Goal: Task Accomplishment & Management: Manage account settings

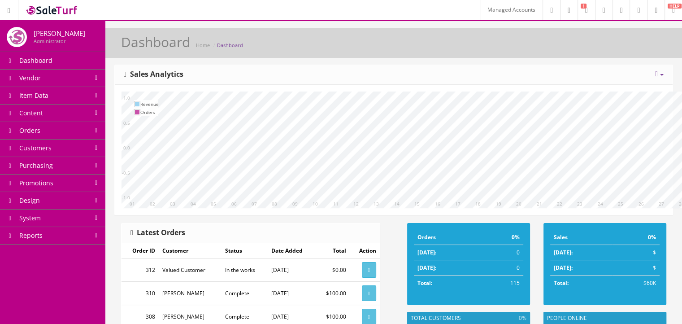
click at [77, 214] on link "System" at bounding box center [52, 217] width 105 height 17
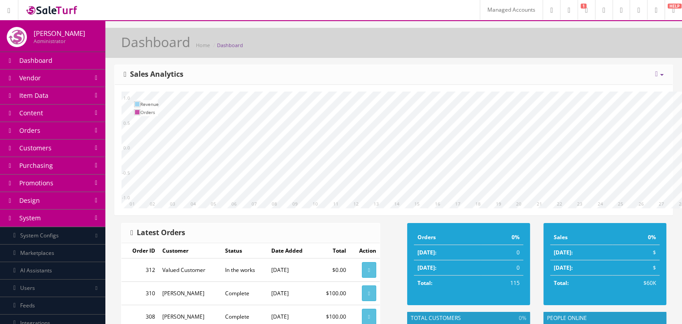
click at [87, 208] on link "Design" at bounding box center [52, 200] width 105 height 17
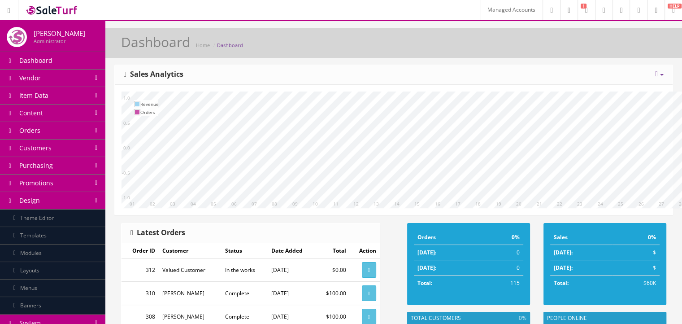
click at [72, 265] on link "Layouts" at bounding box center [52, 270] width 105 height 17
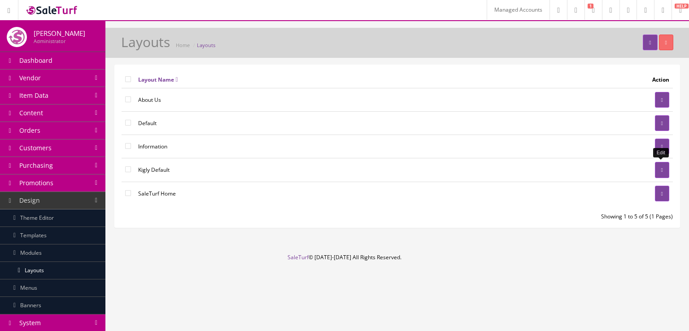
click at [660, 171] on link at bounding box center [662, 170] width 14 height 16
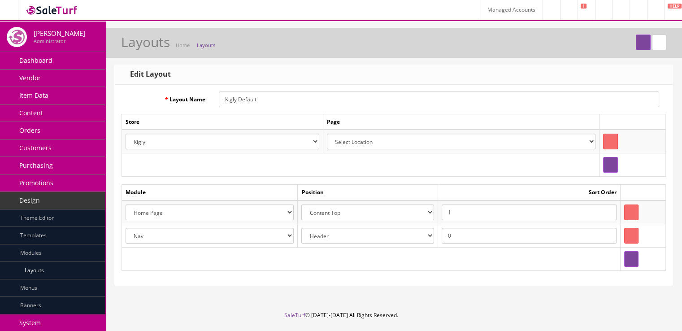
click at [292, 235] on select "Account Account Affiliate Affiliate Category Category Filter by Product Filters…" at bounding box center [210, 236] width 168 height 16
select select "header.39"
click at [126, 228] on select "Account Account Affiliate Affiliate Category Category Filter by Product Filters…" at bounding box center [210, 236] width 168 height 16
click at [640, 48] on button "submit" at bounding box center [643, 43] width 14 height 16
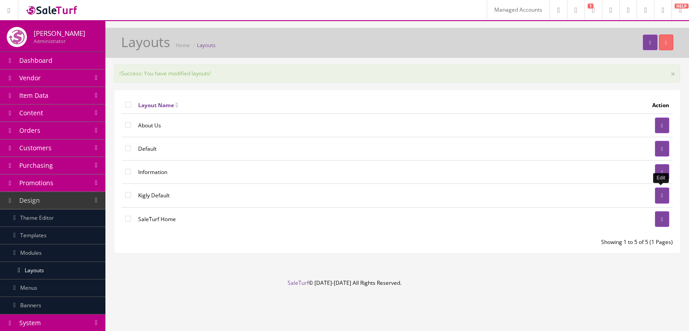
click at [661, 196] on icon at bounding box center [662, 195] width 2 height 5
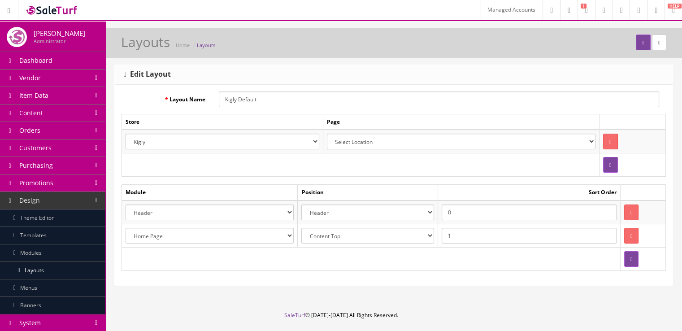
click at [387, 228] on select "Header Content Top Content Bottom Column Left Column Right Footer" at bounding box center [367, 236] width 133 height 16
select select "content_header"
click at [305, 228] on select "Header Content Top Content Bottom Column Left Column Right Footer" at bounding box center [367, 236] width 133 height 16
click at [470, 237] on input "1" at bounding box center [529, 236] width 175 height 16
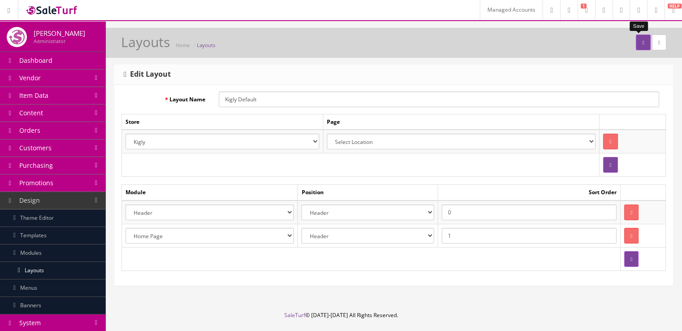
click at [636, 40] on button "submit" at bounding box center [643, 43] width 14 height 16
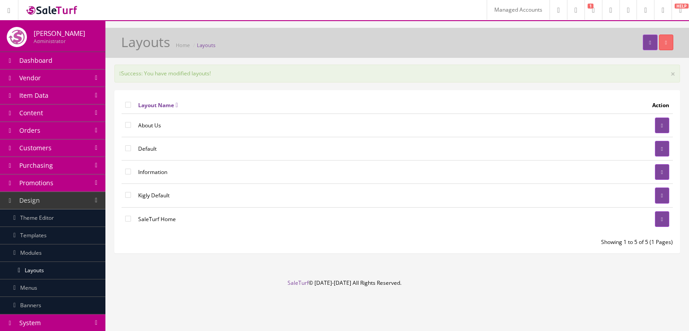
click at [74, 231] on link "Templates" at bounding box center [52, 235] width 105 height 17
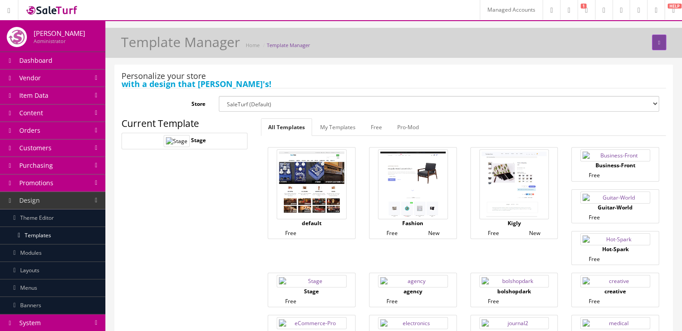
click at [254, 106] on select "SaleTurf (Default) Kigly salesamplitude Staging" at bounding box center [439, 104] width 440 height 16
select select "1"
click at [219, 96] on select "SaleTurf (Default) Kigly salesamplitude Staging" at bounding box center [439, 104] width 440 height 16
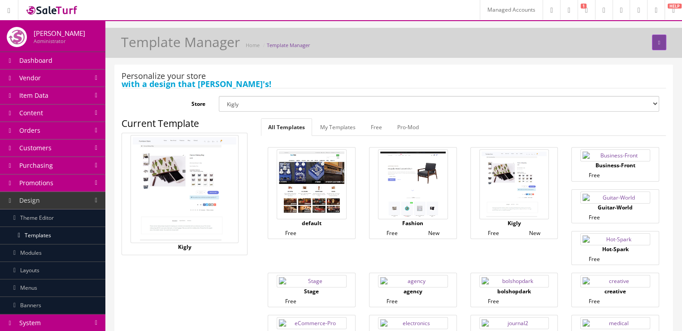
click at [302, 275] on img at bounding box center [312, 281] width 70 height 12
click at [660, 43] on button "submit" at bounding box center [659, 43] width 14 height 16
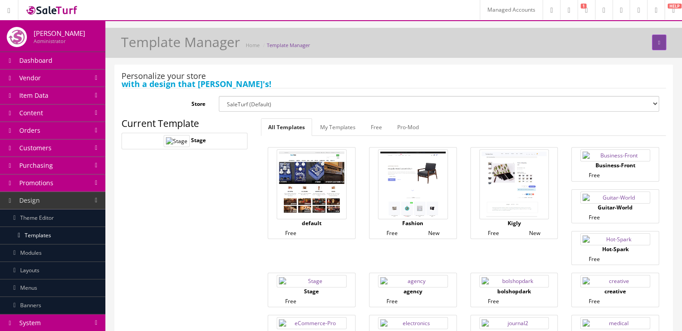
click at [68, 212] on link "Theme Editor" at bounding box center [52, 217] width 105 height 17
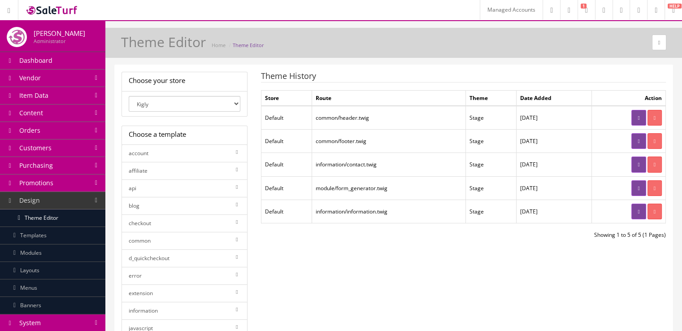
click at [78, 323] on link "System" at bounding box center [52, 322] width 105 height 17
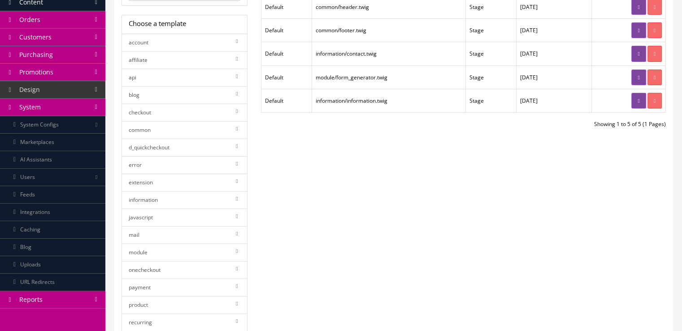
scroll to position [126, 0]
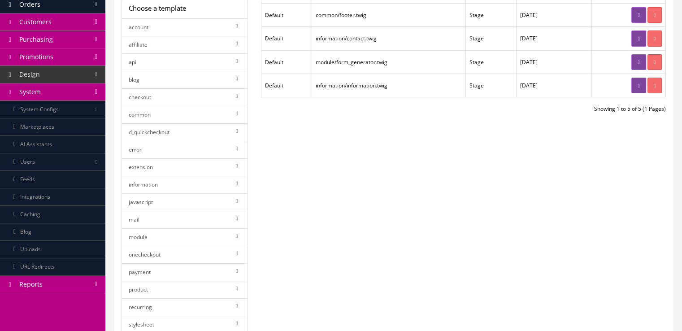
click at [84, 218] on link "Caching" at bounding box center [52, 214] width 105 height 17
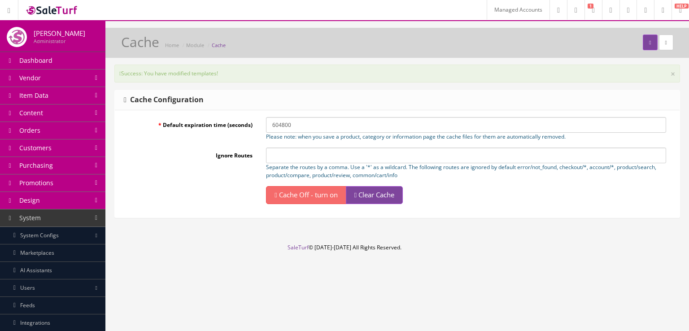
click at [394, 198] on span "Clear Cache" at bounding box center [376, 194] width 36 height 9
click at [67, 240] on link "System Configs" at bounding box center [52, 235] width 105 height 17
click at [60, 205] on link "Design" at bounding box center [52, 200] width 105 height 17
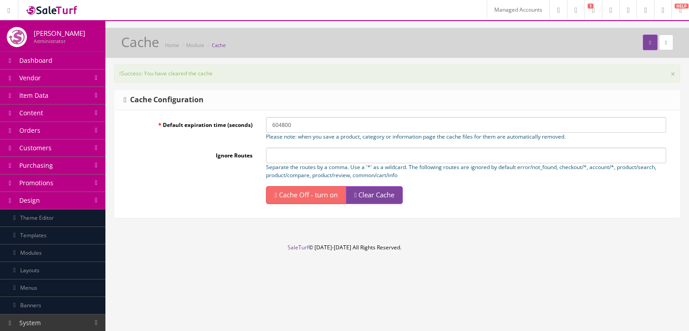
click at [61, 221] on link "Theme Editor" at bounding box center [52, 217] width 105 height 17
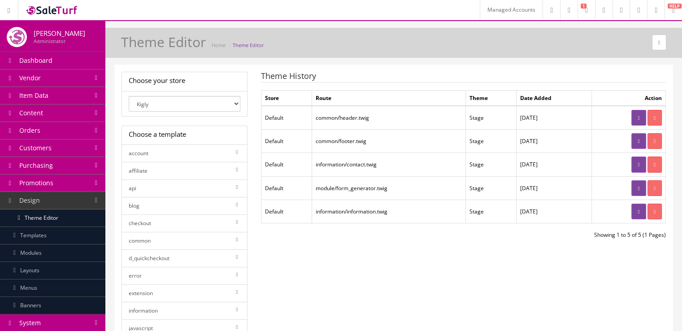
click at [200, 100] on select "Kigly salesamplitude Staging SaleTurf - Default" at bounding box center [185, 104] width 112 height 16
click at [129, 96] on select "Kigly salesamplitude Staging SaleTurf - Default" at bounding box center [185, 104] width 112 height 16
click at [203, 236] on link "common" at bounding box center [185, 241] width 126 height 18
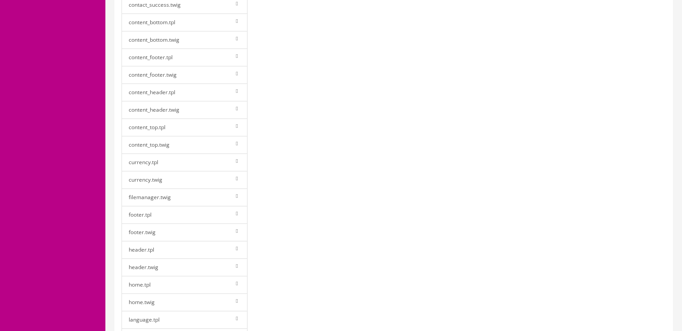
scroll to position [450, 0]
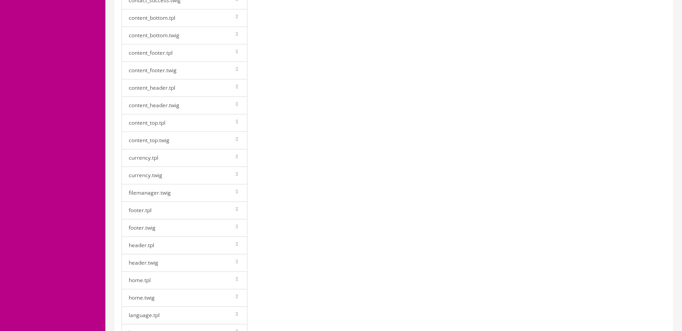
click at [186, 262] on link "header.twig" at bounding box center [185, 263] width 126 height 18
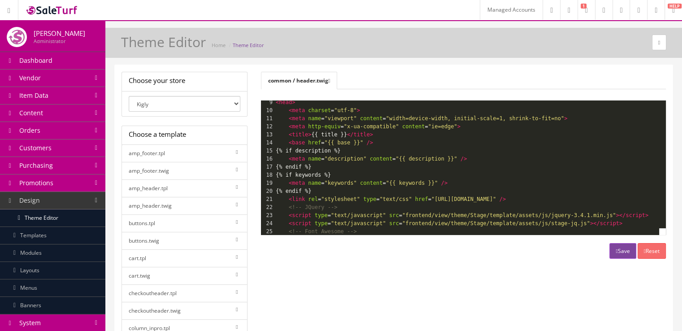
scroll to position [0, 0]
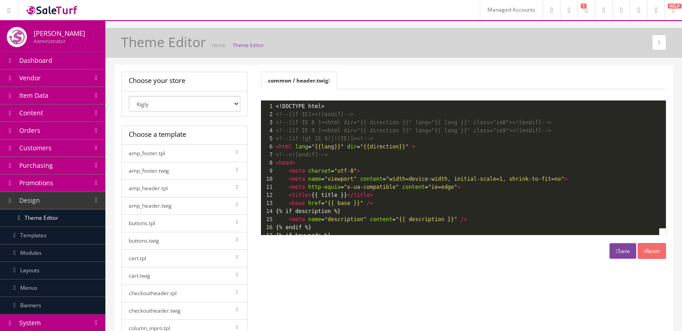
type textarea "direction"
drag, startPoint x: 389, startPoint y: 123, endPoint x: 361, endPoint y: 121, distance: 28.3
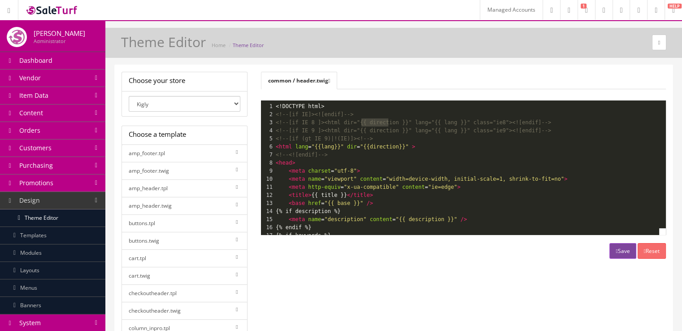
click at [361, 121] on span "<!--[if IE 8 ]><html dir="{{ direction }}" lang="{{ lang }}" class="ie8"><![end…" at bounding box center [413, 122] width 275 height 6
click at [616, 250] on button "Save" at bounding box center [622, 251] width 26 height 16
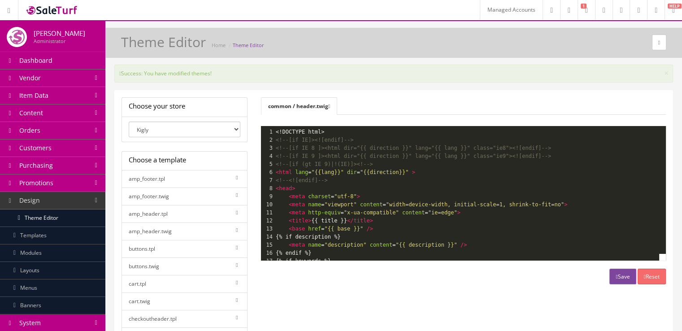
click at [75, 205] on link "Design" at bounding box center [52, 200] width 105 height 17
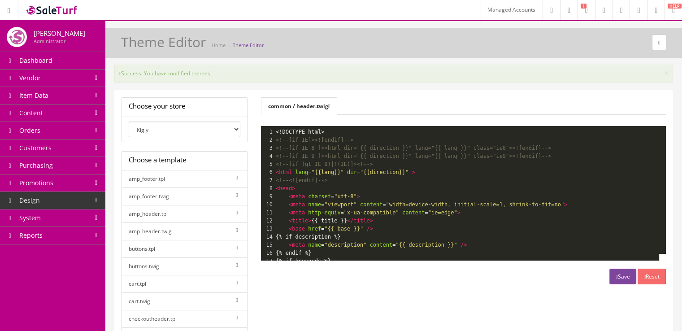
click at [78, 200] on link "Design" at bounding box center [52, 200] width 105 height 17
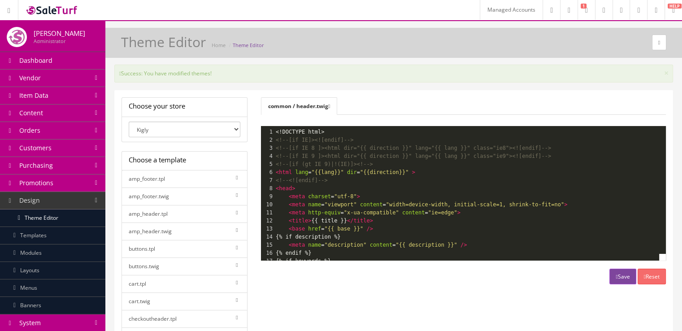
click at [68, 265] on link "Layouts" at bounding box center [52, 270] width 105 height 17
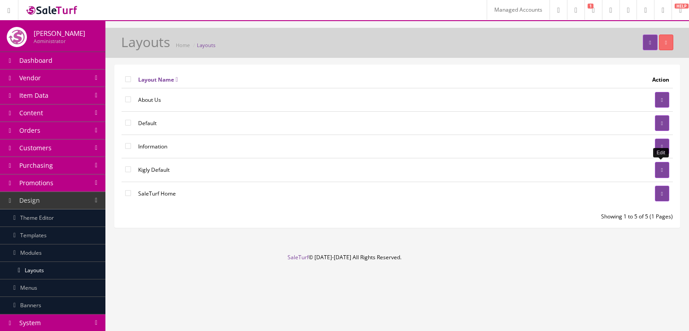
click at [661, 170] on icon at bounding box center [662, 169] width 2 height 5
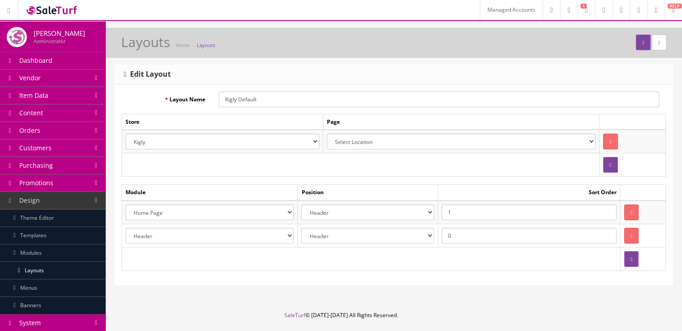
click at [562, 142] on select "Select Location Account Pages (all) Account Address Book Account Downloads Acco…" at bounding box center [461, 142] width 269 height 16
select select "common/home"
click at [327, 134] on select "Select Location Account Pages (all) Account Address Book Account Downloads Acco…" at bounding box center [461, 142] width 269 height 16
click at [642, 40] on icon "submit" at bounding box center [643, 42] width 2 height 5
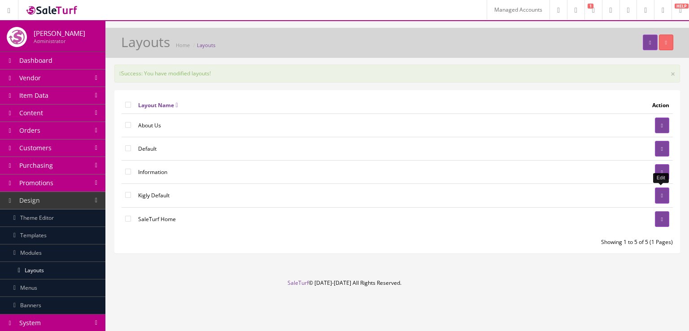
click at [663, 190] on link at bounding box center [662, 195] width 14 height 16
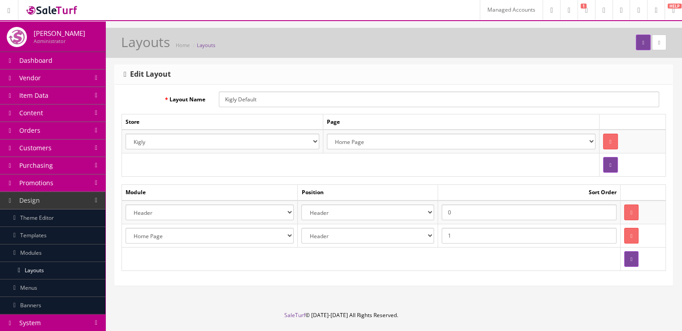
click at [279, 233] on select "Account Account Affiliate Affiliate Category Category Filter by Product Filters…" at bounding box center [210, 236] width 168 height 16
click at [636, 42] on button "submit" at bounding box center [643, 43] width 14 height 16
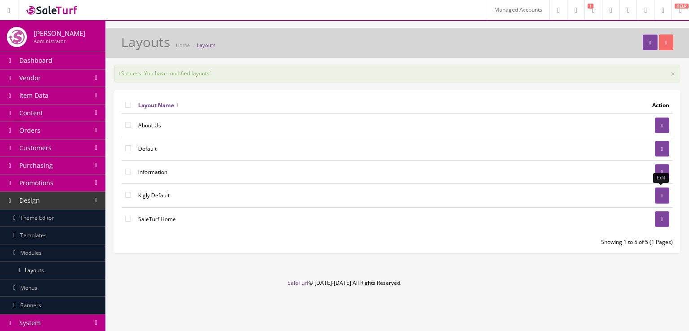
click at [658, 189] on link at bounding box center [662, 195] width 14 height 16
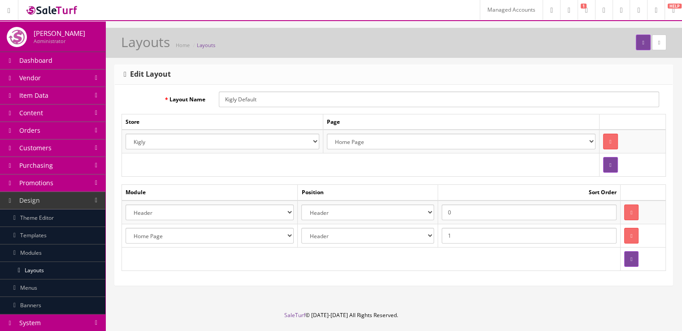
click at [45, 266] on link "Layouts" at bounding box center [52, 270] width 105 height 17
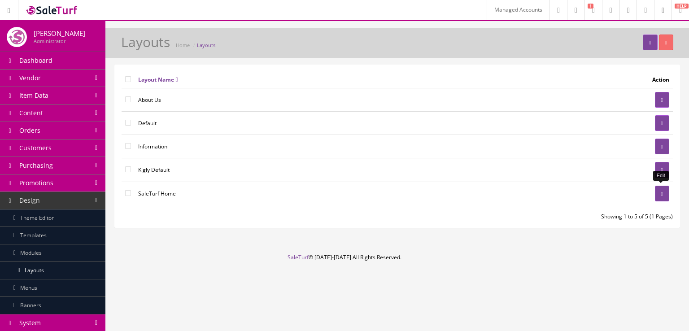
click at [662, 188] on link at bounding box center [662, 194] width 14 height 16
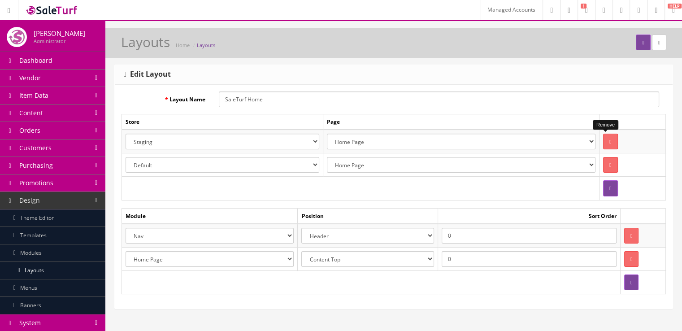
click at [609, 140] on icon "button" at bounding box center [610, 141] width 2 height 5
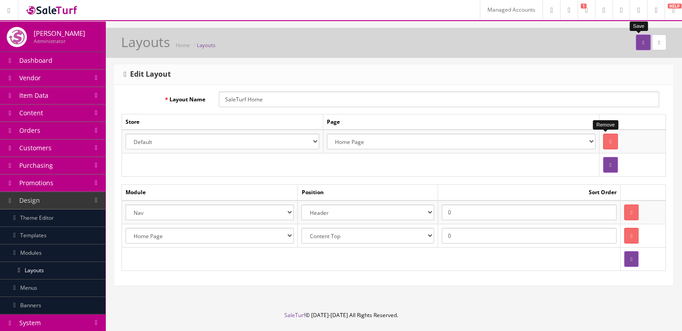
click at [636, 48] on button "submit" at bounding box center [643, 43] width 14 height 16
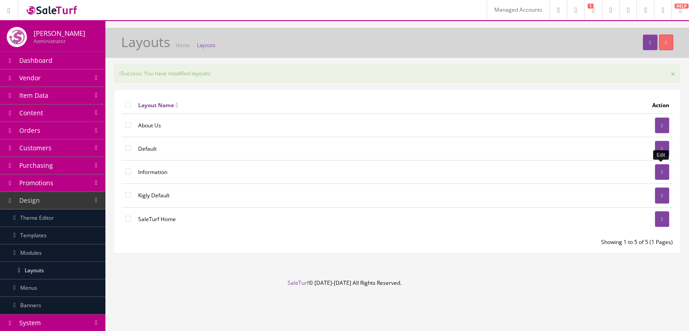
click at [657, 169] on link at bounding box center [662, 172] width 14 height 16
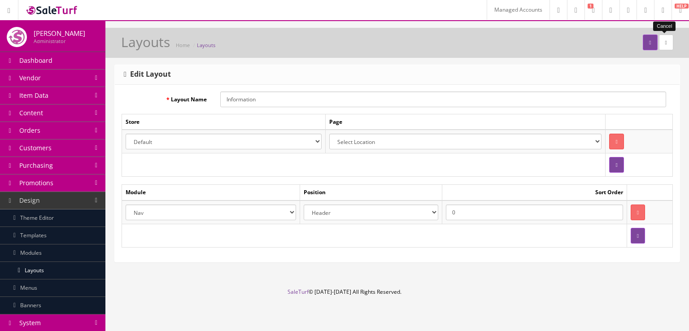
click at [665, 43] on icon at bounding box center [666, 42] width 2 height 5
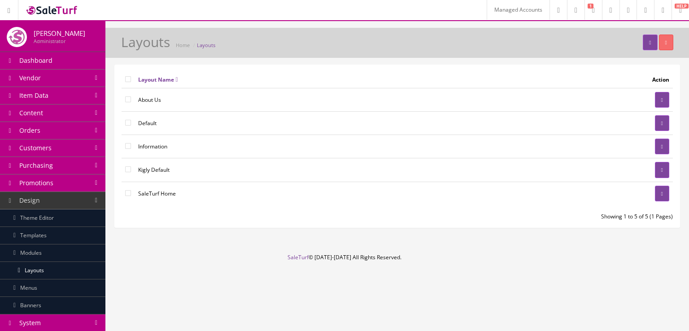
click at [644, 115] on td at bounding box center [580, 123] width 183 height 23
click at [651, 119] on td at bounding box center [580, 123] width 183 height 23
click at [656, 121] on link at bounding box center [662, 123] width 14 height 16
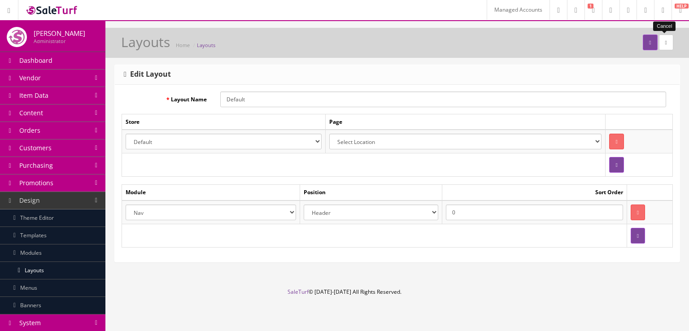
click at [665, 43] on icon at bounding box center [666, 42] width 2 height 5
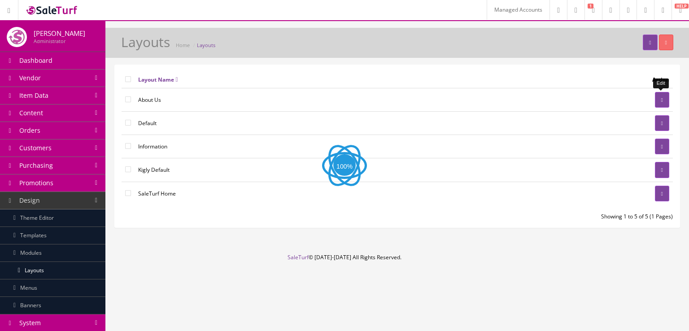
click at [665, 96] on link at bounding box center [662, 100] width 14 height 16
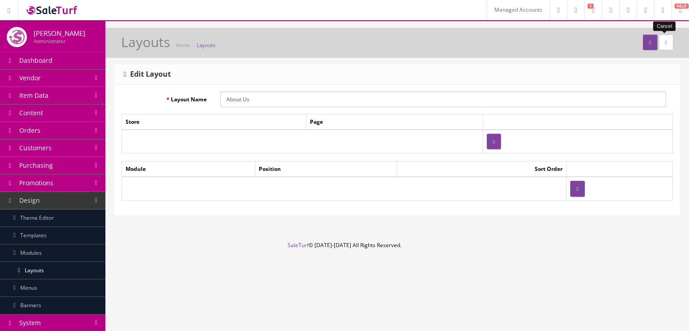
click at [665, 40] on icon at bounding box center [666, 42] width 2 height 5
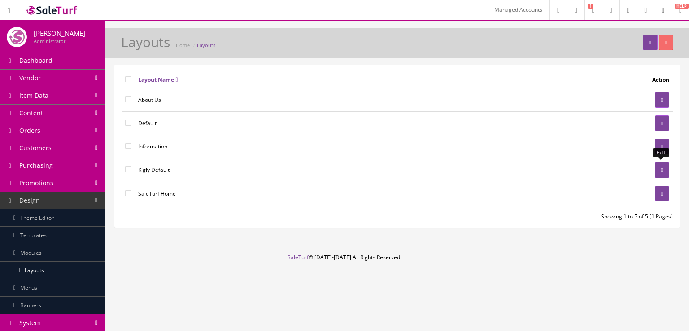
click at [656, 170] on link at bounding box center [662, 170] width 14 height 16
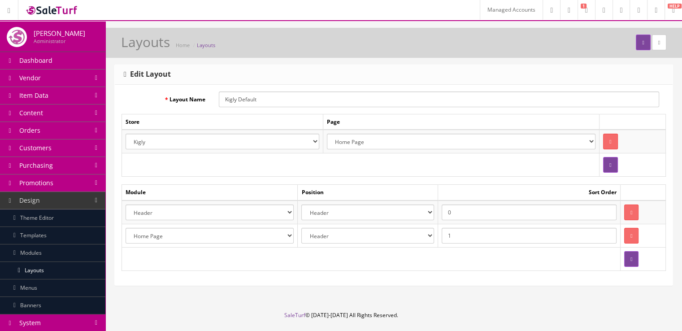
click at [294, 214] on select "Account Account Affiliate Affiliate Category Category Filter by Product Filters…" at bounding box center [210, 212] width 168 height 16
click at [624, 213] on button "button" at bounding box center [631, 212] width 14 height 16
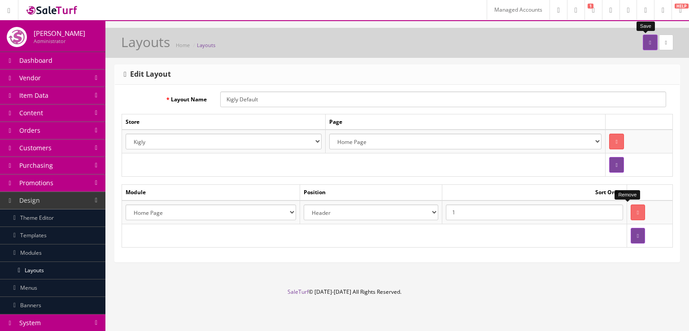
click at [649, 44] on icon "submit" at bounding box center [650, 42] width 2 height 5
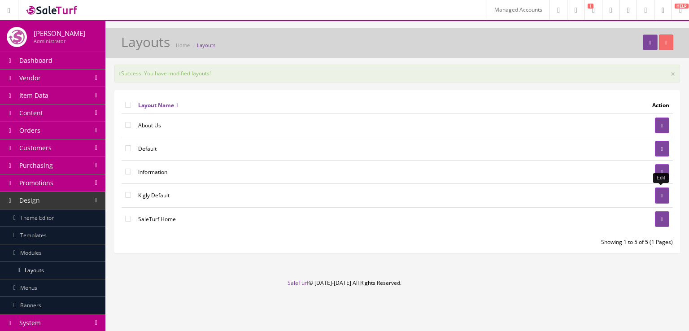
click at [655, 193] on link at bounding box center [662, 195] width 14 height 16
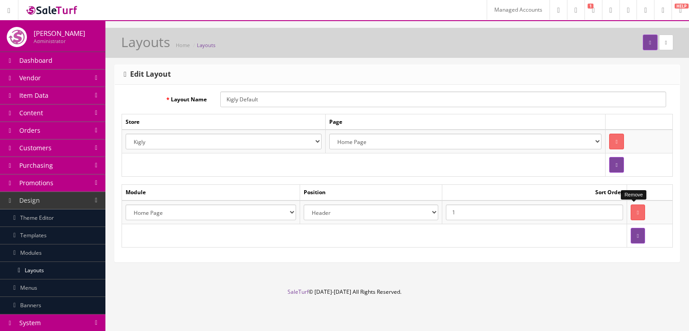
click at [637, 210] on icon "button" at bounding box center [638, 212] width 2 height 5
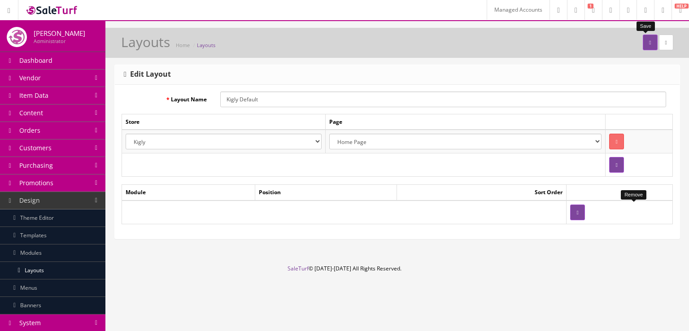
click at [646, 45] on button "submit" at bounding box center [650, 43] width 14 height 16
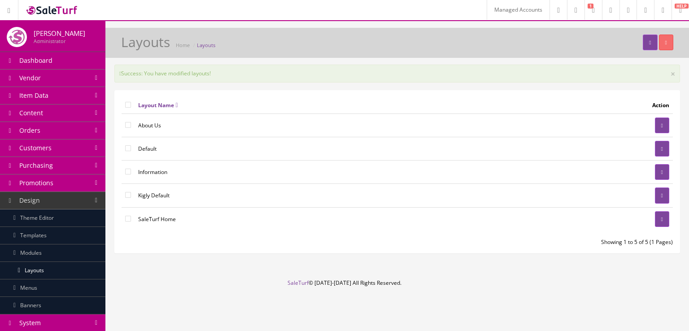
click at [79, 235] on link "Templates" at bounding box center [52, 235] width 105 height 17
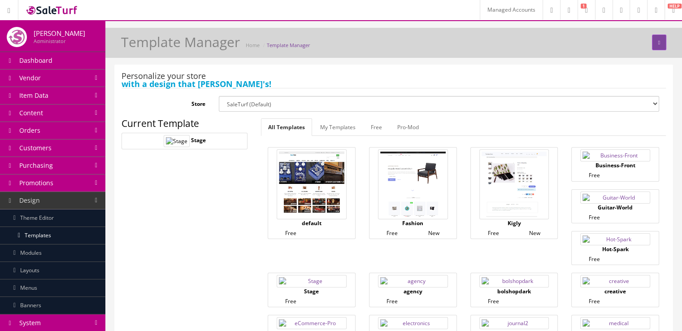
click at [253, 105] on select "SaleTurf (Default) Kigly salesamplitude Staging" at bounding box center [439, 104] width 440 height 16
select select "1"
click at [219, 96] on select "SaleTurf (Default) Kigly salesamplitude Staging" at bounding box center [439, 104] width 440 height 16
click at [64, 223] on link "Theme Editor" at bounding box center [52, 217] width 105 height 17
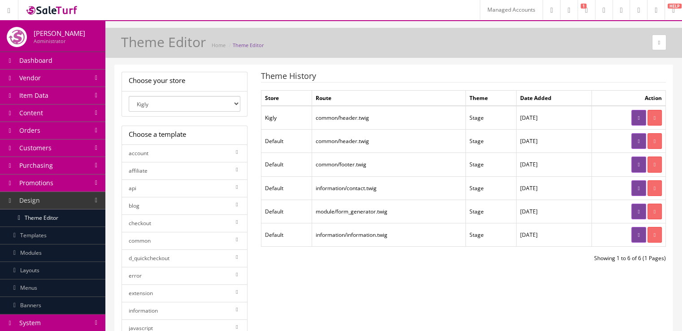
click at [631, 138] on link at bounding box center [638, 141] width 14 height 16
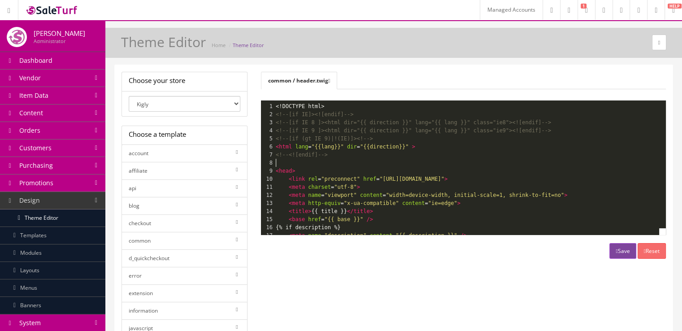
click at [468, 159] on pre "​" at bounding box center [638, 163] width 728 height 8
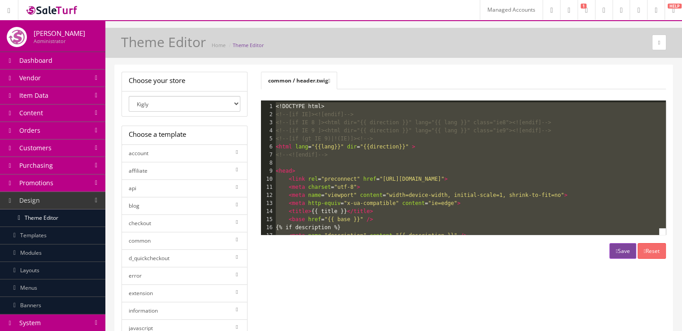
type textarea "<!DOCTYPE html> <!--[if IE]><![endif]--> <!--[if IE 8 ]><html dir="{{ direction…"
click at [326, 65] on div "Choose your store Kigly salesamplitude Staging SaleTurf - Default Choose a temp…" at bounding box center [394, 305] width 558 height 480
click at [330, 80] on icon at bounding box center [329, 80] width 2 height 5
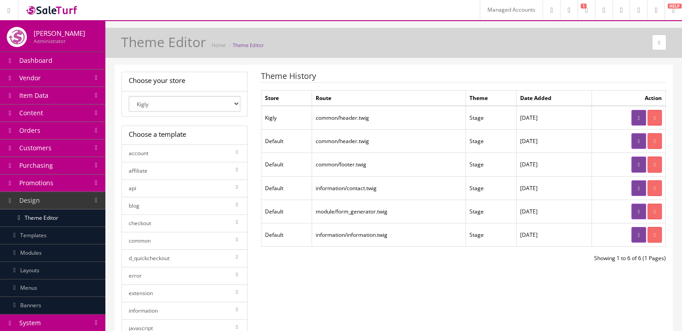
click at [632, 110] on link at bounding box center [638, 118] width 14 height 16
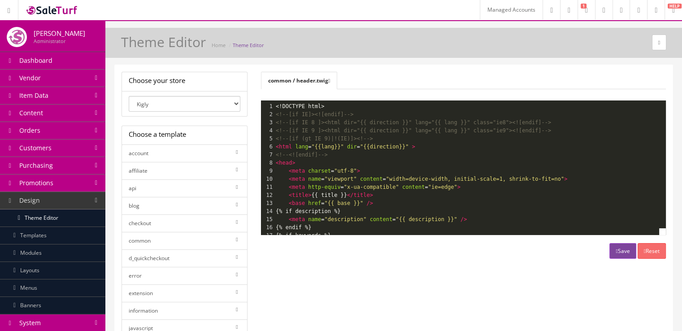
type textarea "-"
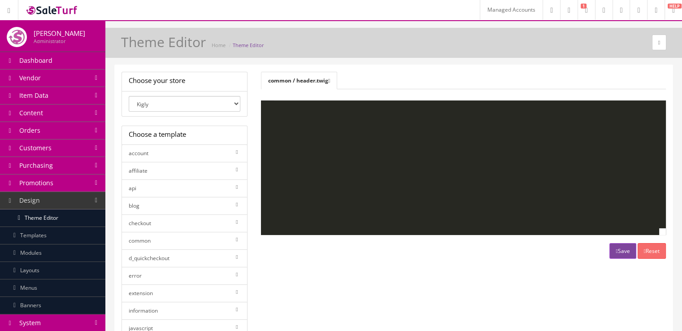
scroll to position [755, 0]
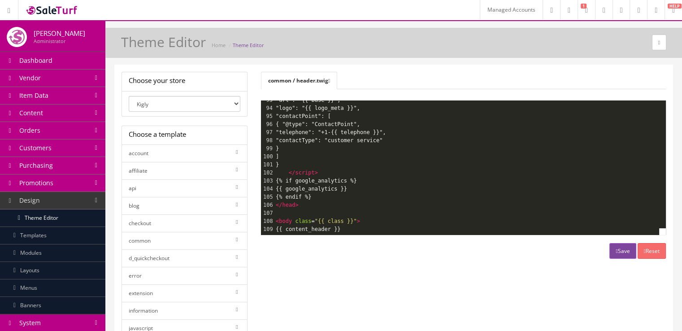
click at [620, 253] on button "Save" at bounding box center [622, 251] width 26 height 16
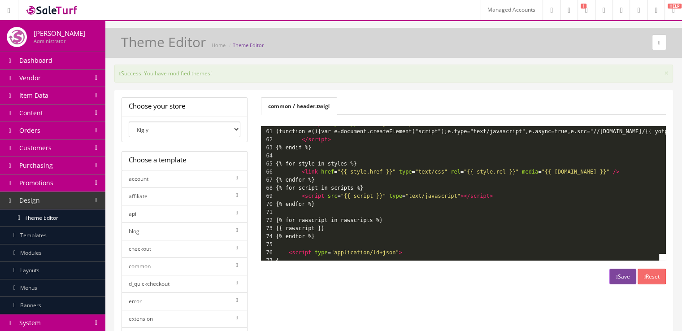
scroll to position [476, 0]
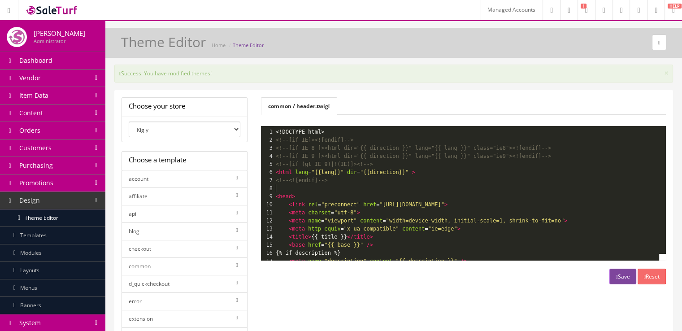
click at [344, 186] on pre "​" at bounding box center [638, 188] width 728 height 8
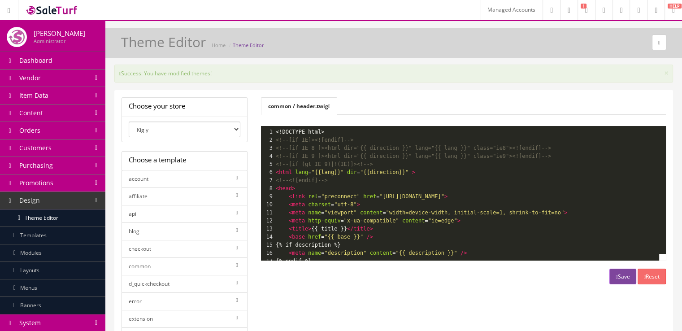
click at [616, 274] on icon "button" at bounding box center [617, 276] width 2 height 5
click at [330, 106] on icon at bounding box center [329, 106] width 2 height 5
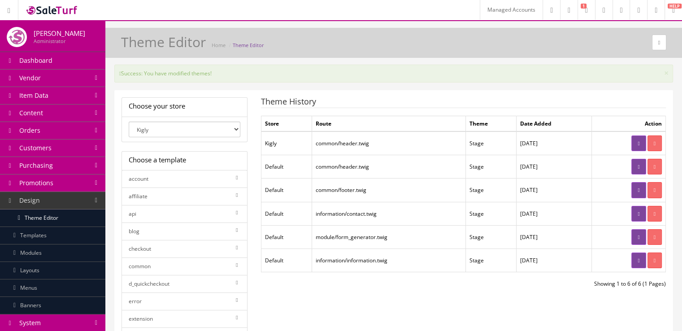
click at [633, 192] on link at bounding box center [638, 190] width 14 height 16
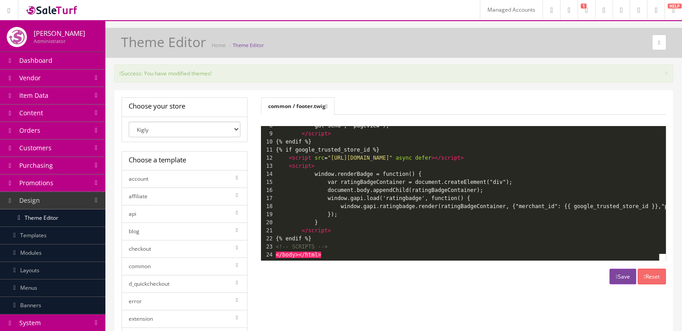
scroll to position [0, 0]
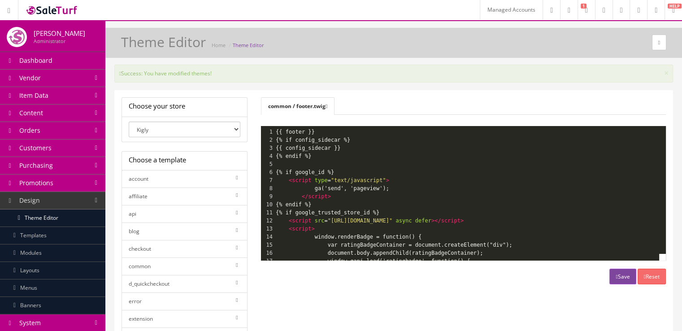
click at [484, 152] on pre "{% endif %}" at bounding box center [493, 156] width 438 height 8
type textarea "{{ footer }} {% if config_sidecar %} {{ config_sidecar }} {% endif %} {% if goo…"
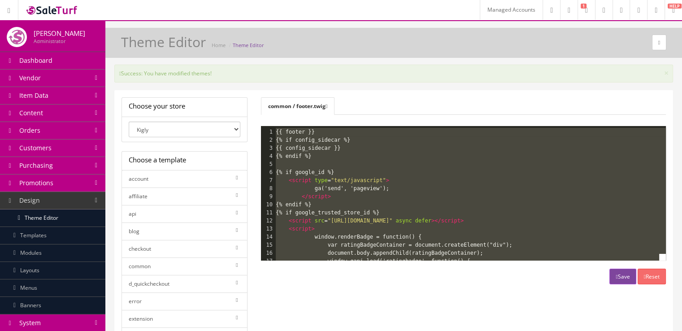
click at [327, 106] on icon at bounding box center [327, 106] width 2 height 5
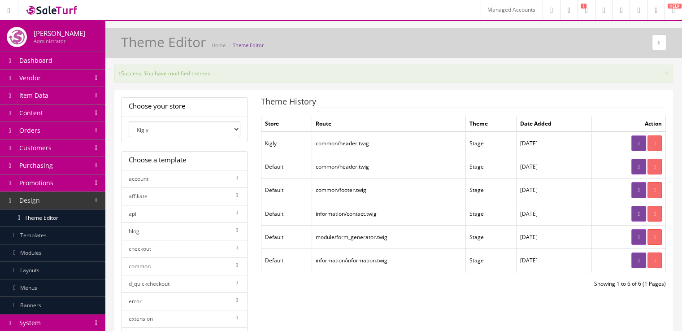
click at [227, 260] on link "common" at bounding box center [185, 266] width 126 height 18
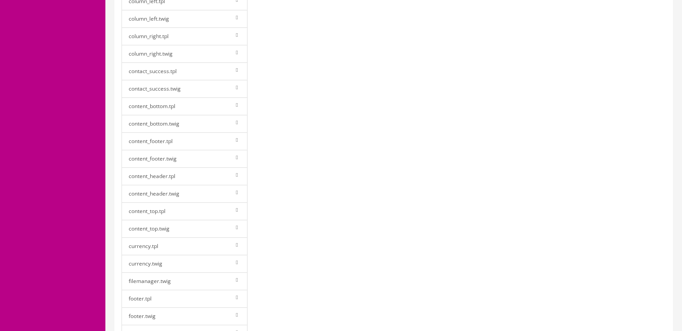
scroll to position [419, 0]
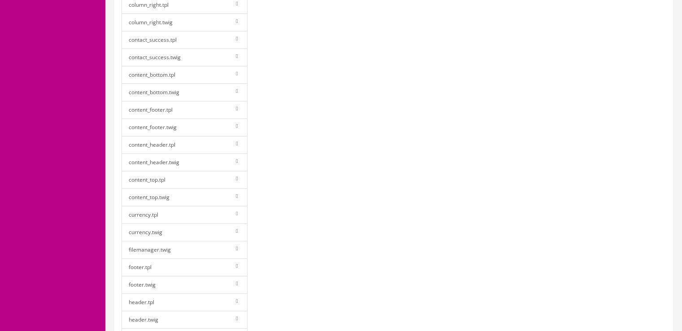
click at [229, 276] on link "footer.twig" at bounding box center [185, 285] width 126 height 18
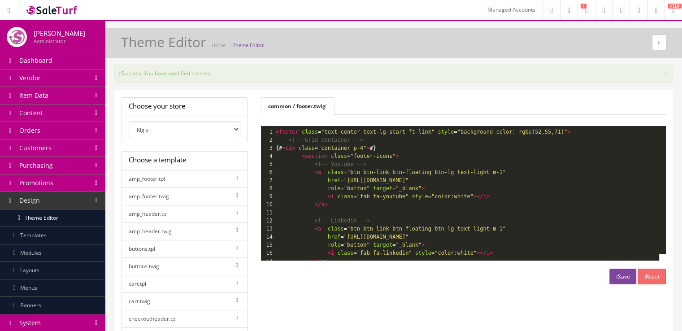
scroll to position [0, 0]
type textarea "-"
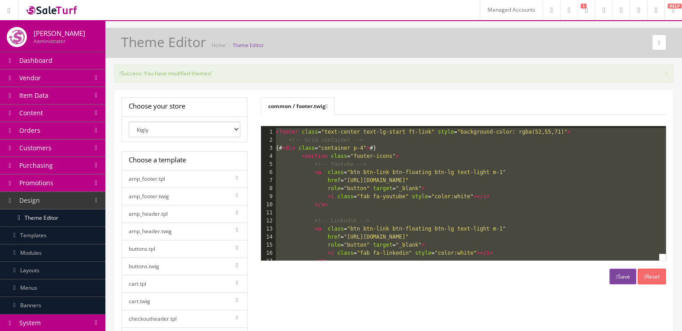
scroll to position [70, 0]
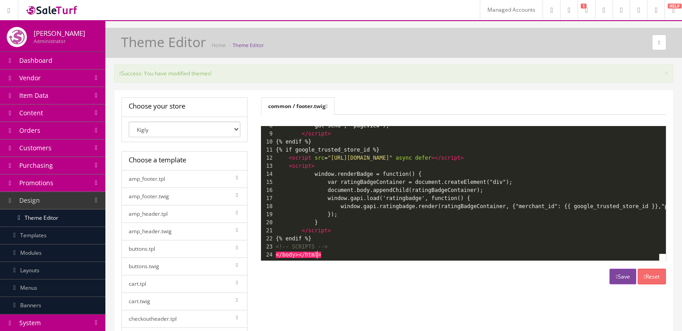
click at [613, 272] on button "Save" at bounding box center [622, 277] width 26 height 16
click at [68, 267] on link "Layouts" at bounding box center [52, 270] width 105 height 17
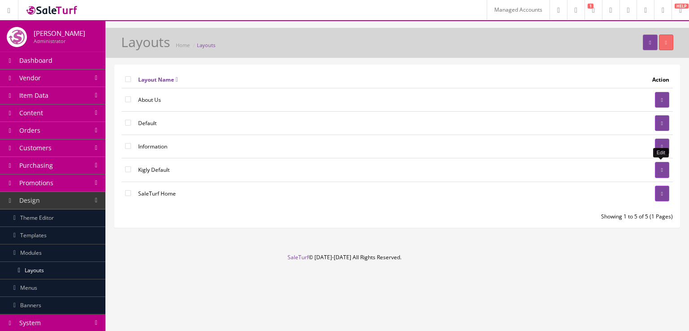
click at [661, 169] on icon at bounding box center [662, 169] width 2 height 5
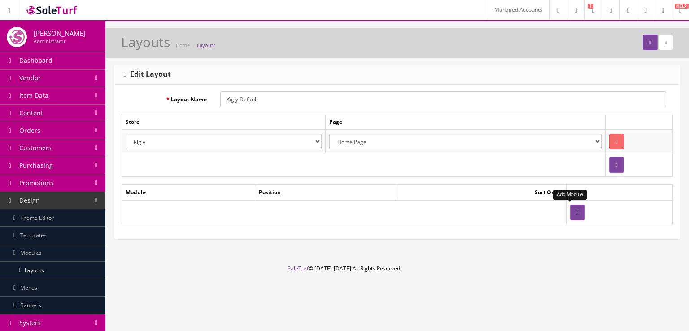
click at [576, 212] on button "button" at bounding box center [577, 212] width 14 height 16
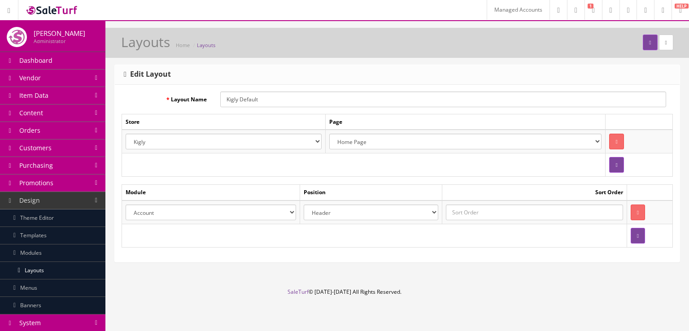
click at [271, 209] on select "Account Account Affiliate Affiliate Category Category Filter by Product Filters…" at bounding box center [211, 212] width 170 height 16
select select "header.39"
click at [126, 204] on select "Account Account Affiliate Affiliate Category Category Filter by Product Filters…" at bounding box center [211, 212] width 170 height 16
click at [486, 204] on input "text" at bounding box center [534, 212] width 177 height 16
type input "0"
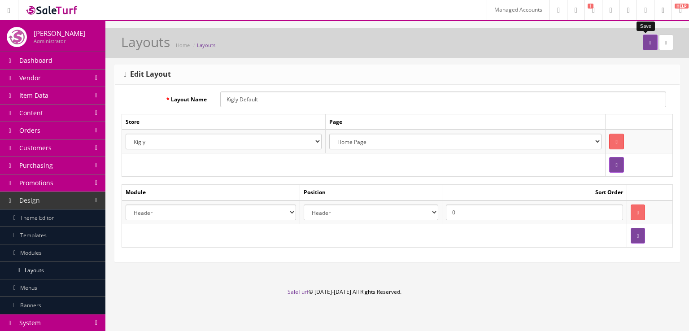
click at [644, 45] on button "submit" at bounding box center [650, 43] width 14 height 16
click at [637, 234] on icon "button" at bounding box center [638, 235] width 2 height 5
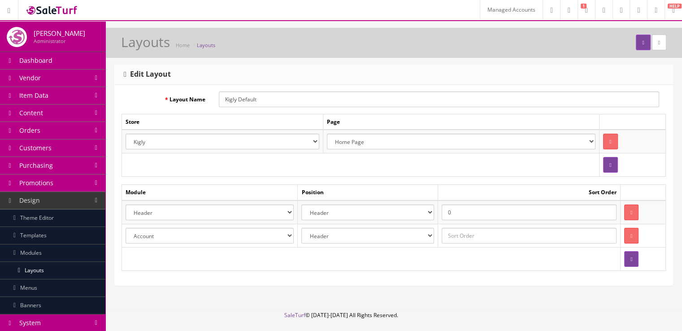
click at [278, 232] on select "Account Account Affiliate Affiliate Category Category Filter by Product Filters…" at bounding box center [210, 236] width 168 height 16
select select "header.39"
click at [126, 228] on select "Account Account Affiliate Affiliate Category Category Filter by Product Filters…" at bounding box center [210, 236] width 168 height 16
click at [332, 230] on select "Header Content Top Content Bottom Column Left Column Right Footer" at bounding box center [367, 236] width 133 height 16
click at [305, 228] on select "Header Content Top Content Bottom Column Left Column Right Footer" at bounding box center [367, 236] width 133 height 16
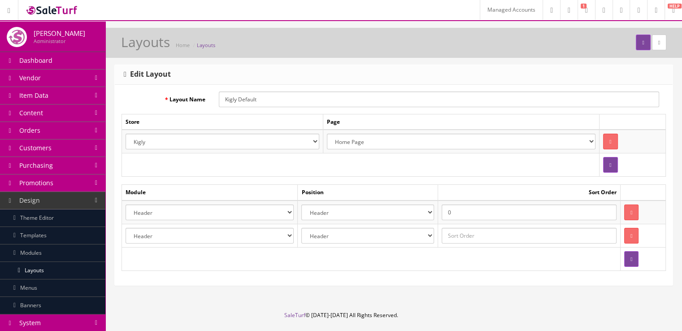
click at [467, 229] on input "text" at bounding box center [529, 236] width 175 height 16
type input "1"
click at [636, 47] on button "submit" at bounding box center [643, 43] width 14 height 16
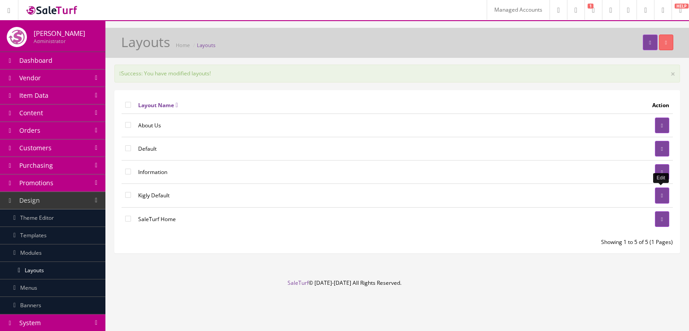
click at [657, 189] on link at bounding box center [662, 195] width 14 height 16
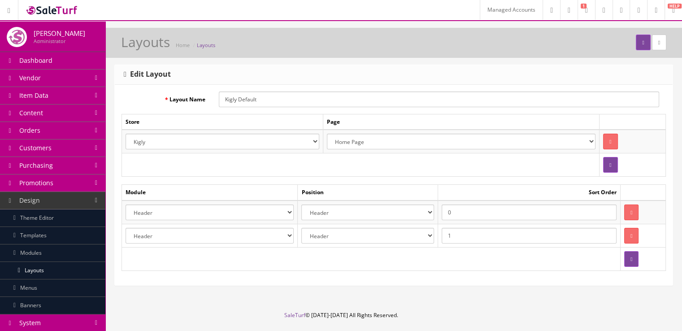
click at [291, 234] on select "Account Account Affiliate Affiliate Category Category Filter by Product Filters…" at bounding box center [210, 236] width 168 height 16
select select "module_designer.37"
click at [126, 228] on select "Account Account Affiliate Affiliate Category Category Filter by Product Filters…" at bounding box center [210, 236] width 168 height 16
click at [639, 45] on button "submit" at bounding box center [643, 43] width 14 height 16
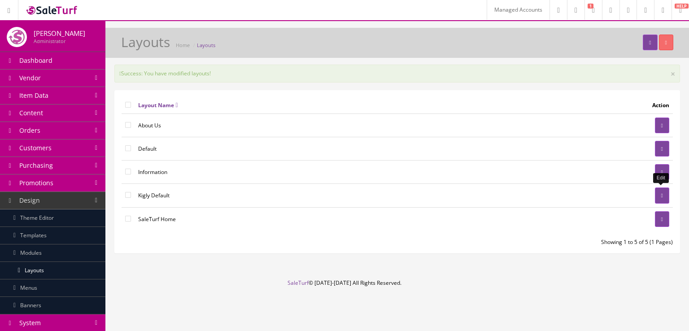
click at [655, 194] on link at bounding box center [662, 195] width 14 height 16
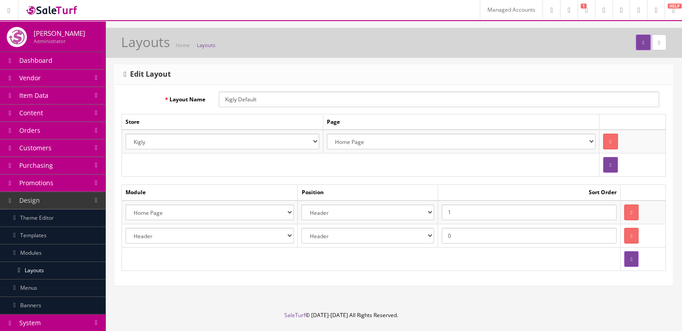
click at [239, 209] on select "Account Account Affiliate Affiliate Category Category Filter by Product Filters…" at bounding box center [210, 212] width 168 height 16
select select "module_designer.38"
click at [126, 204] on select "Account Account Affiliate Affiliate Category Category Filter by Product Filters…" at bounding box center [210, 212] width 168 height 16
click at [636, 37] on button "submit" at bounding box center [643, 43] width 14 height 16
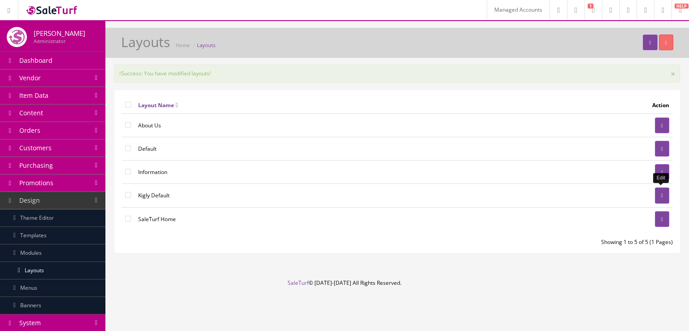
click at [655, 196] on link at bounding box center [662, 195] width 14 height 16
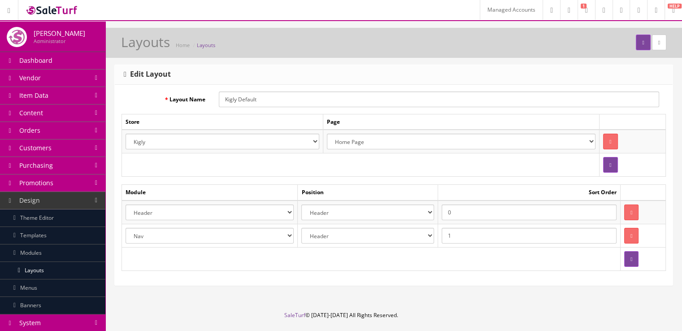
click at [251, 230] on select "Account Account Affiliate Affiliate Category Category Filter by Product Filters…" at bounding box center [210, 236] width 168 height 16
click at [126, 228] on select "Account Account Affiliate Affiliate Category Category Filter by Product Filters…" at bounding box center [210, 236] width 168 height 16
click at [257, 234] on select "Account Account Affiliate Affiliate Category Category Filter by Product Filters…" at bounding box center [210, 236] width 168 height 16
click at [283, 234] on select "Account Account Affiliate Affiliate Category Category Filter by Product Filters…" at bounding box center [210, 236] width 168 height 16
select select "header.39"
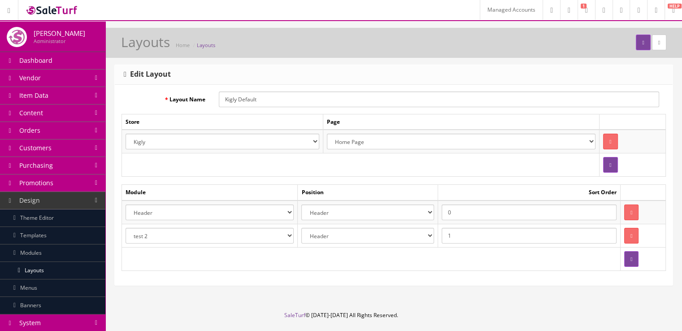
click at [126, 228] on select "Account Account Affiliate Affiliate Category Category Filter by Product Filters…" at bounding box center [210, 236] width 168 height 16
click at [243, 209] on select "Account Account Affiliate Affiliate Category Category Filter by Product Filters…" at bounding box center [210, 212] width 168 height 16
select select "header.40"
click at [126, 204] on select "Account Account Affiliate Affiliate Category Category Filter by Product Filters…" at bounding box center [210, 212] width 168 height 16
click at [642, 44] on icon "submit" at bounding box center [643, 42] width 2 height 5
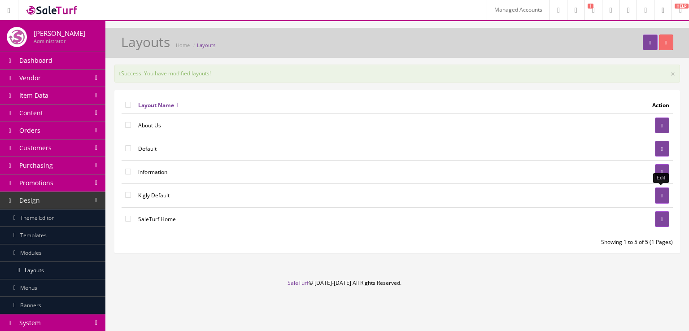
click at [660, 199] on link at bounding box center [662, 195] width 14 height 16
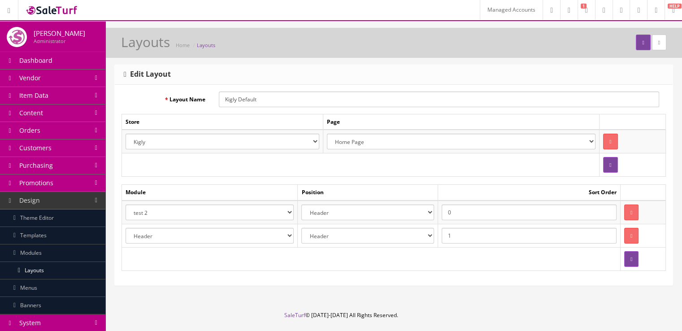
click at [231, 234] on select "Account Account Affiliate Affiliate Category Category Filter by Product Filters…" at bounding box center [210, 236] width 168 height 16
select select "module_designer.37"
click at [126, 228] on select "Account Account Affiliate Affiliate Category Category Filter by Product Filters…" at bounding box center [210, 236] width 168 height 16
click at [224, 216] on select "Account Account Affiliate Affiliate Category Category Filter by Product Filters…" at bounding box center [210, 212] width 168 height 16
select select "module_designer.38"
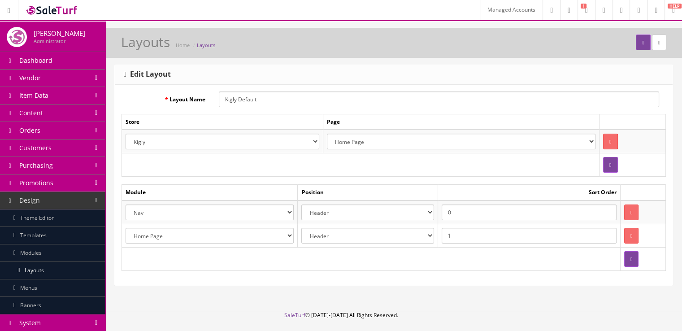
click at [126, 204] on select "Account Account Affiliate Affiliate Category Category Filter by Product Filters…" at bounding box center [210, 212] width 168 height 16
click at [637, 49] on button "submit" at bounding box center [643, 43] width 14 height 16
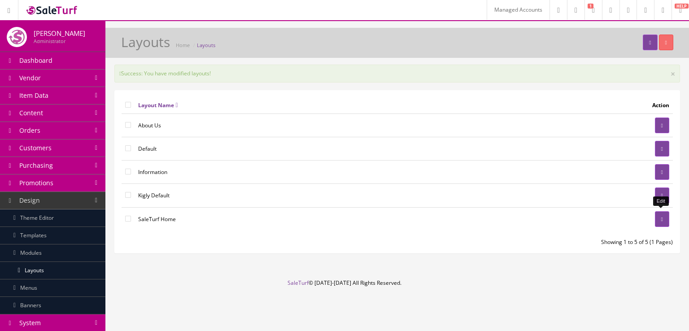
click at [657, 215] on link at bounding box center [662, 219] width 14 height 16
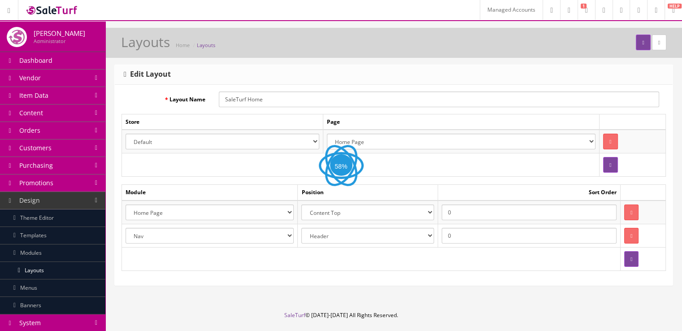
click at [188, 210] on select "Account Account Affiliate Affiliate Category Category Filter by Product Filters…" at bounding box center [210, 212] width 168 height 16
select select "header.39"
click at [126, 204] on select "Account Account Affiliate Affiliate Category Category Filter by Product Filters…" at bounding box center [210, 212] width 168 height 16
click at [193, 231] on select "Account Account Affiliate Affiliate Category Category Filter by Product Filters…" at bounding box center [210, 236] width 168 height 16
click at [126, 228] on select "Account Account Affiliate Affiliate Category Category Filter by Product Filters…" at bounding box center [210, 236] width 168 height 16
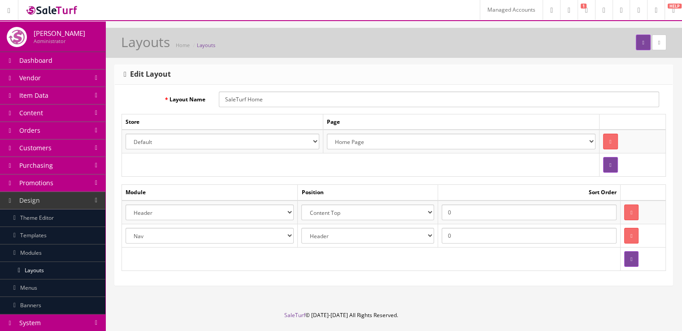
click at [195, 216] on select "Account Account Affiliate Affiliate Category Category Filter by Product Filters…" at bounding box center [210, 212] width 168 height 16
click at [191, 234] on select "Account Account Affiliate Affiliate Category Category Filter by Product Filters…" at bounding box center [210, 236] width 168 height 16
select select "module_designer.37"
click at [126, 228] on select "Account Account Affiliate Affiliate Category Category Filter by Product Filters…" at bounding box center [210, 236] width 168 height 16
click at [423, 238] on select "Header Content Top Content Bottom Column Left Column Right Footer" at bounding box center [367, 236] width 133 height 16
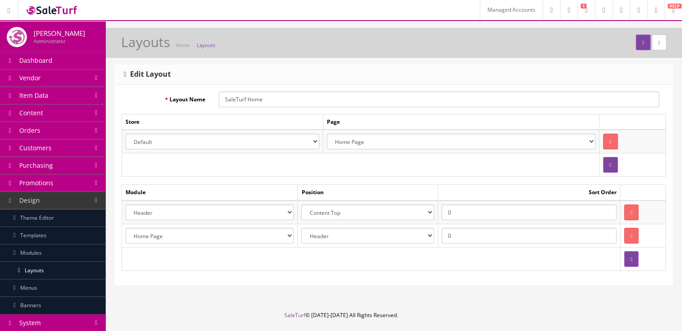
click at [398, 212] on select "Header Content Top Content Bottom Column Left Column Right Footer" at bounding box center [367, 212] width 133 height 16
select select "content_header"
click at [305, 204] on select "Header Content Top Content Bottom Column Left Column Right Footer" at bounding box center [367, 212] width 133 height 16
click at [461, 214] on input "0" at bounding box center [529, 212] width 175 height 16
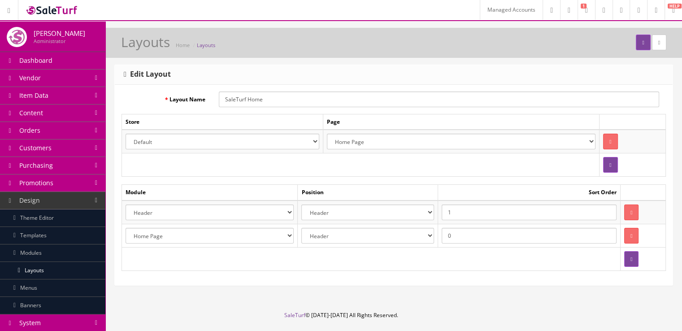
type input "1"
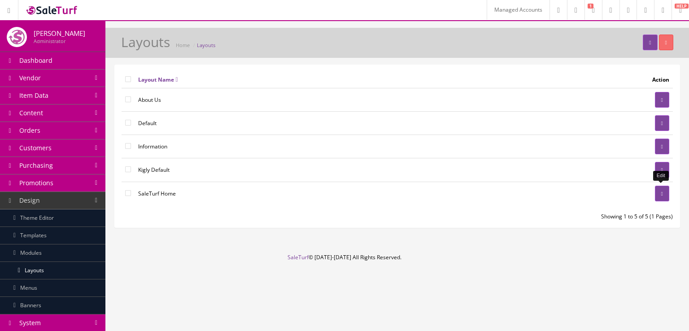
click at [661, 192] on icon at bounding box center [662, 193] width 2 height 5
click at [662, 171] on icon at bounding box center [662, 169] width 2 height 5
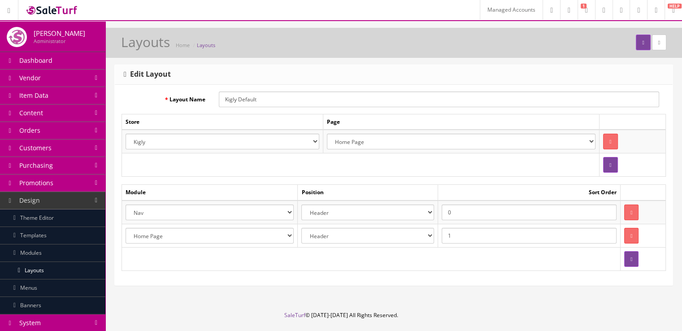
click at [183, 215] on select "Account Account Affiliate Affiliate Category Category Filter by Product Filters…" at bounding box center [210, 212] width 168 height 16
select select "header.39"
click at [126, 204] on select "Account Account Affiliate Affiliate Category Category Filter by Product Filters…" at bounding box center [210, 212] width 168 height 16
click at [201, 232] on select "Account Account Affiliate Affiliate Category Category Filter by Product Filters…" at bounding box center [210, 236] width 168 height 16
click at [126, 228] on select "Account Account Affiliate Affiliate Category Category Filter by Product Filters…" at bounding box center [210, 236] width 168 height 16
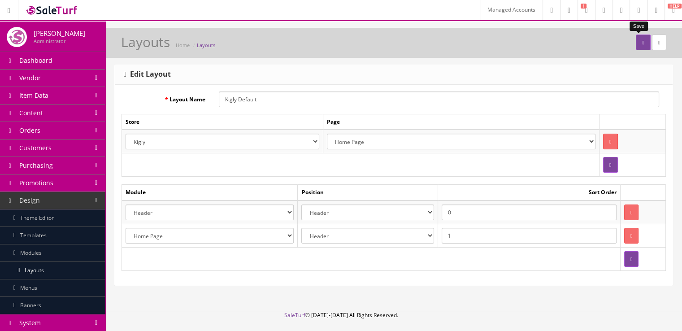
click at [636, 44] on button "submit" at bounding box center [643, 43] width 14 height 16
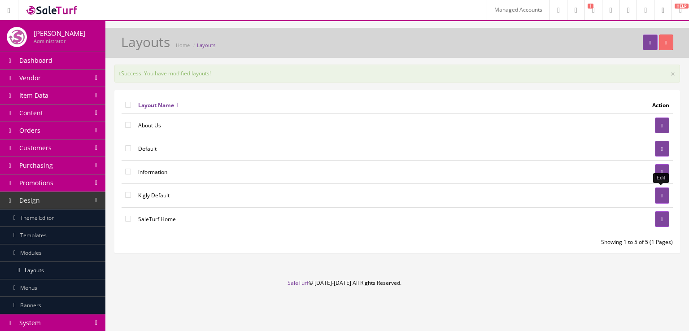
click at [657, 194] on link at bounding box center [662, 195] width 14 height 16
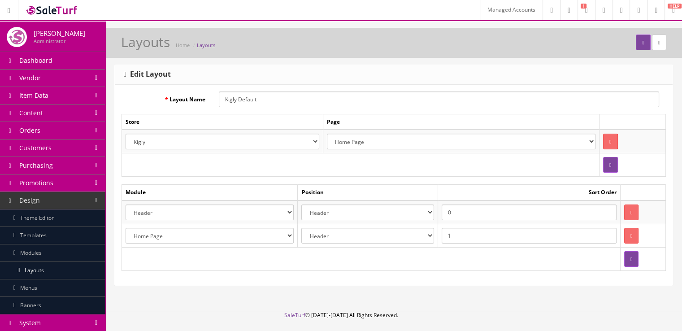
click at [231, 235] on select "Account Account Affiliate Affiliate Category Category Filter by Product Filters…" at bounding box center [210, 236] width 168 height 16
select select "filter"
click at [126, 228] on select "Account Account Affiliate Affiliate Category Category Filter by Product Filters…" at bounding box center [210, 236] width 168 height 16
click at [636, 38] on button "submit" at bounding box center [643, 43] width 14 height 16
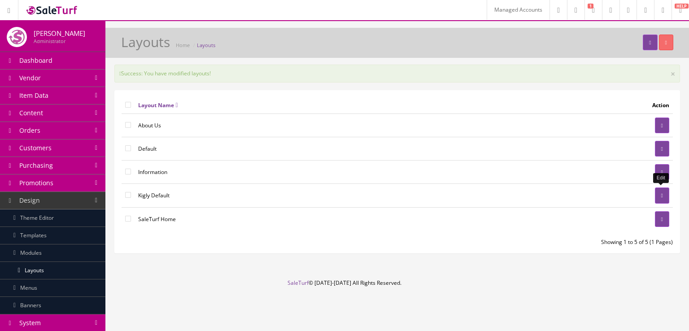
click at [668, 194] on link at bounding box center [662, 195] width 14 height 16
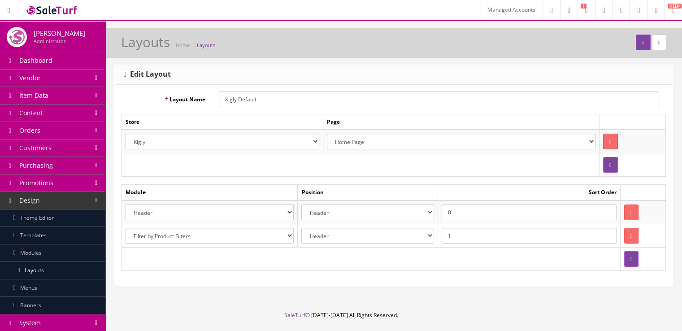
click at [275, 234] on select "Account Account Affiliate Affiliate Category Category Filter by Product Filters…" at bounding box center [210, 236] width 168 height 16
select select "account"
click at [126, 228] on select "Account Account Affiliate Affiliate Category Category Filter by Product Filters…" at bounding box center [210, 236] width 168 height 16
click at [636, 43] on button "submit" at bounding box center [643, 43] width 14 height 16
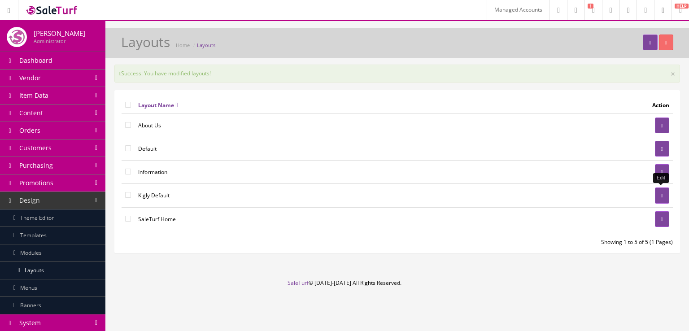
click at [655, 192] on link at bounding box center [662, 195] width 14 height 16
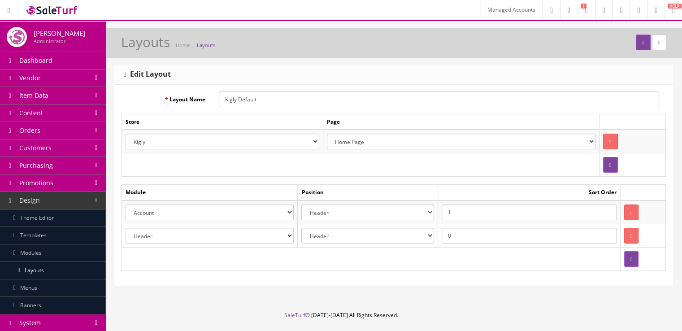
click at [284, 207] on select "Account Account Affiliate Affiliate Category Category Filter by Product Filters…" at bounding box center [210, 212] width 168 height 16
select select "module_designer.38"
click at [126, 204] on select "Account Account Affiliate Affiliate Category Category Filter by Product Filters…" at bounding box center [210, 212] width 168 height 16
click at [642, 42] on icon "submit" at bounding box center [643, 42] width 2 height 5
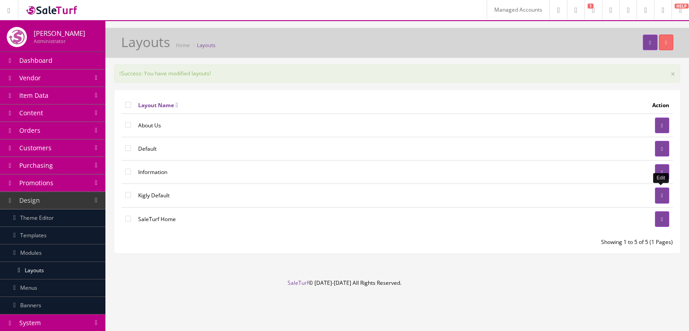
click at [664, 200] on link at bounding box center [662, 195] width 14 height 16
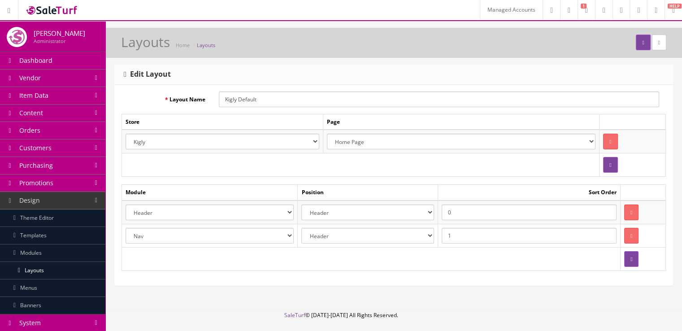
scroll to position [23, 0]
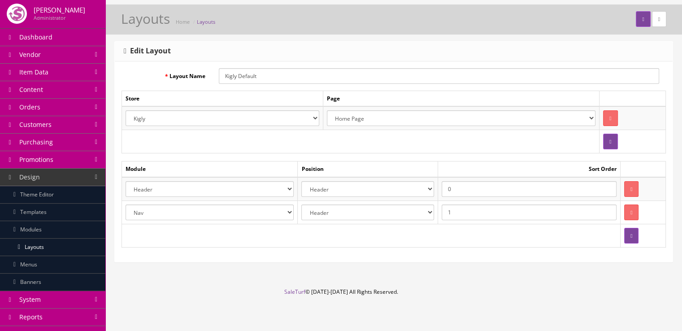
click at [289, 205] on select "Account Account Affiliate Affiliate Category Category Filter by Product Filters…" at bounding box center [210, 212] width 168 height 16
click at [257, 235] on td at bounding box center [371, 235] width 499 height 23
click at [67, 234] on link "Modules" at bounding box center [52, 229] width 105 height 17
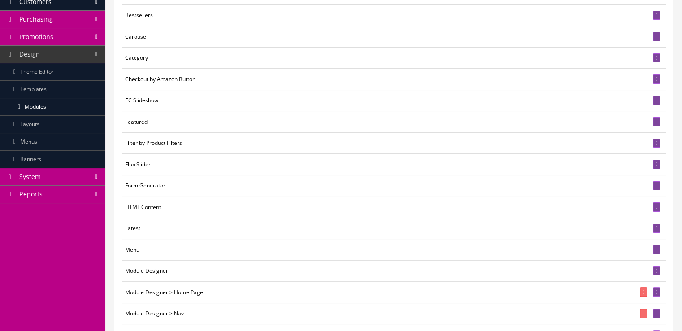
scroll to position [147, 0]
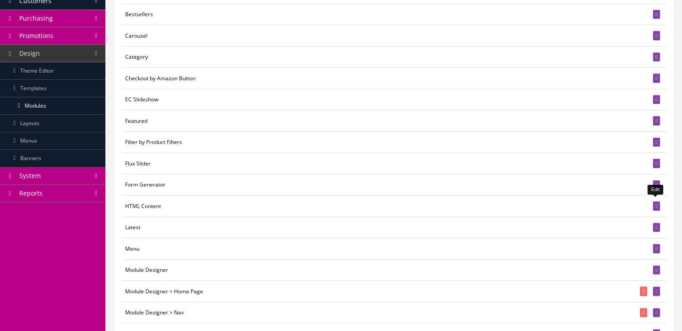
click at [653, 204] on link at bounding box center [656, 205] width 7 height 9
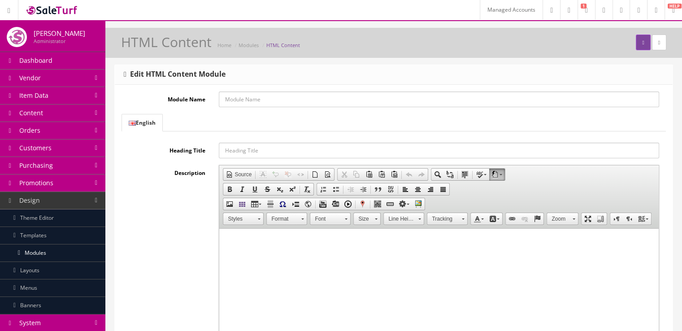
click at [274, 252] on html at bounding box center [438, 242] width 439 height 27
click at [262, 104] on input "Module Name" at bounding box center [439, 99] width 440 height 16
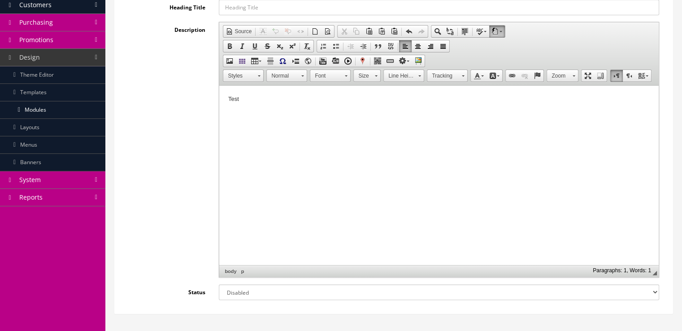
scroll to position [195, 0]
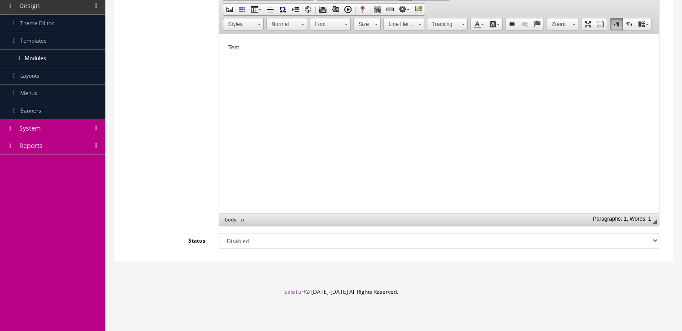
type input "Test"
click at [593, 234] on select "Enabled Disabled" at bounding box center [439, 241] width 440 height 16
select select "1"
click at [219, 233] on select "Enabled Disabled" at bounding box center [439, 241] width 440 height 16
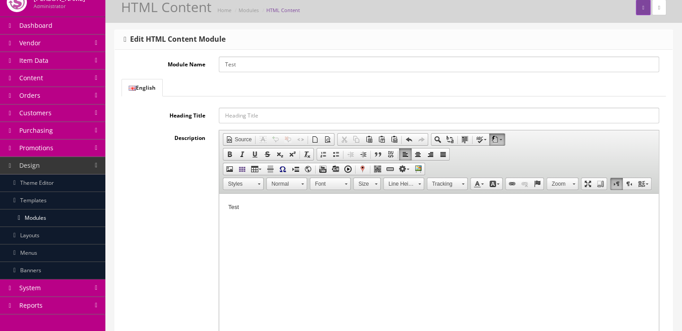
scroll to position [0, 0]
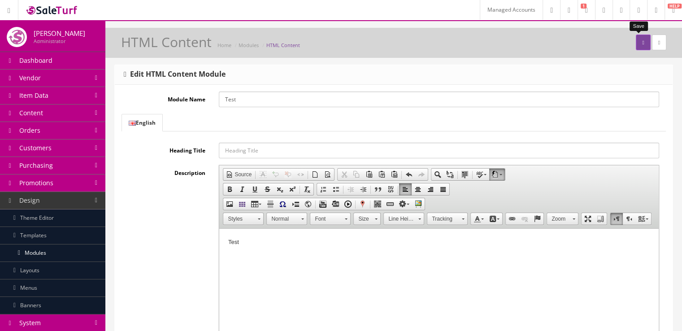
click at [636, 49] on button "submit" at bounding box center [643, 43] width 14 height 16
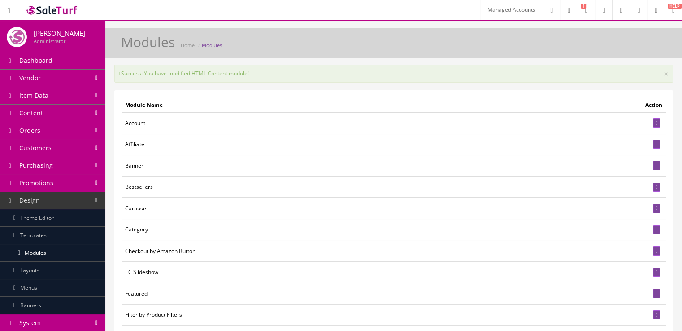
click at [66, 273] on link "Layouts" at bounding box center [52, 270] width 105 height 17
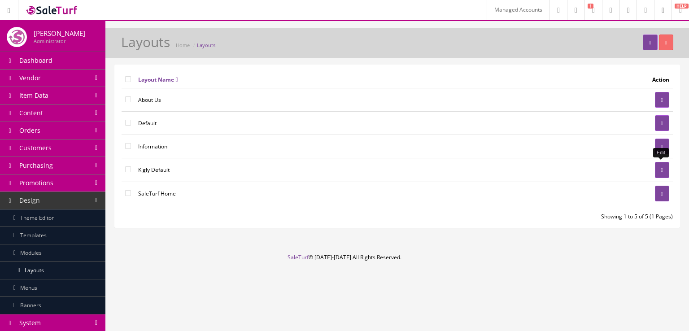
click at [656, 165] on link at bounding box center [662, 170] width 14 height 16
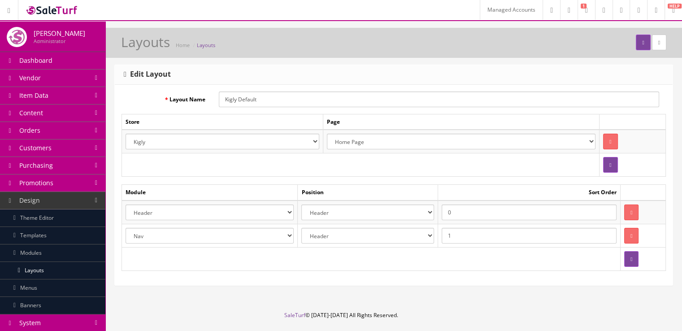
click at [231, 230] on select "Account Account Affiliate Affiliate Category Category Filter by Product Filters…" at bounding box center [210, 236] width 168 height 16
select select "html.41"
click at [126, 228] on select "Account Account Affiliate Affiliate Category Category Filter by Product Filters…" at bounding box center [210, 236] width 168 height 16
click at [642, 40] on icon "submit" at bounding box center [643, 42] width 2 height 5
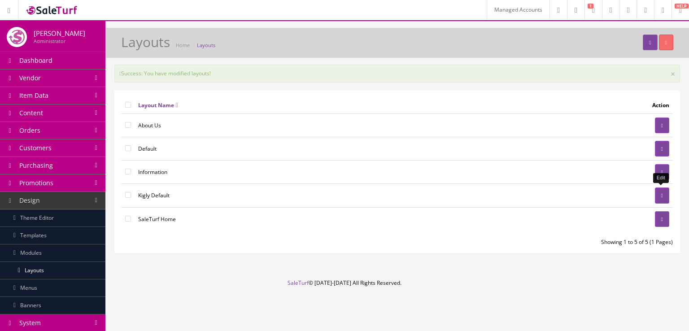
click at [655, 191] on link at bounding box center [662, 195] width 14 height 16
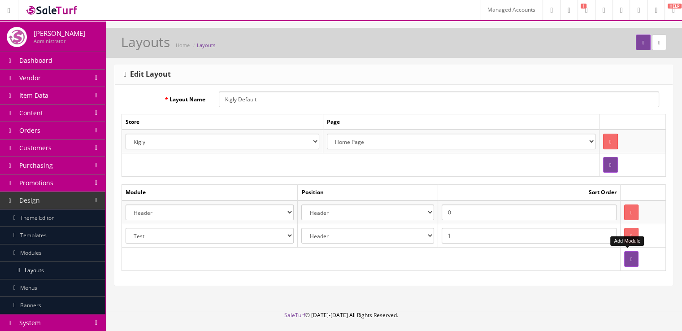
click at [631, 257] on icon "button" at bounding box center [632, 259] width 2 height 5
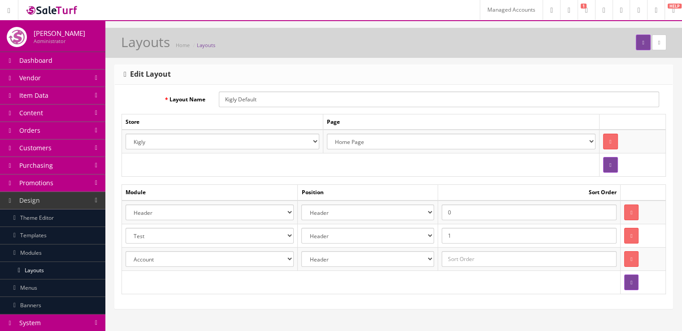
click at [279, 262] on select "Account Account Affiliate Affiliate Category Category Filter by Product Filters…" at bounding box center [210, 259] width 168 height 16
select select "module_designer.37"
click at [126, 251] on select "Account Account Affiliate Affiliate Category Category Filter by Product Filters…" at bounding box center [210, 259] width 168 height 16
click at [450, 261] on input "text" at bounding box center [529, 259] width 175 height 16
type input "2"
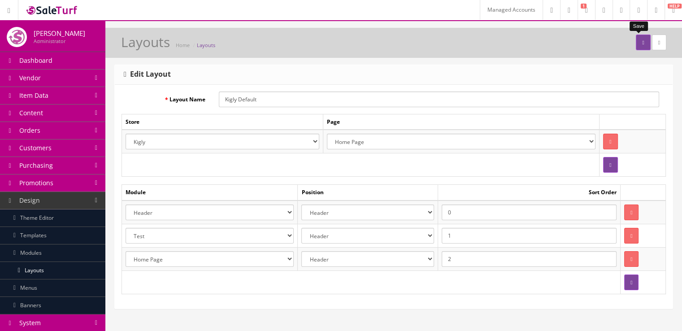
click at [642, 41] on icon "submit" at bounding box center [643, 42] width 2 height 5
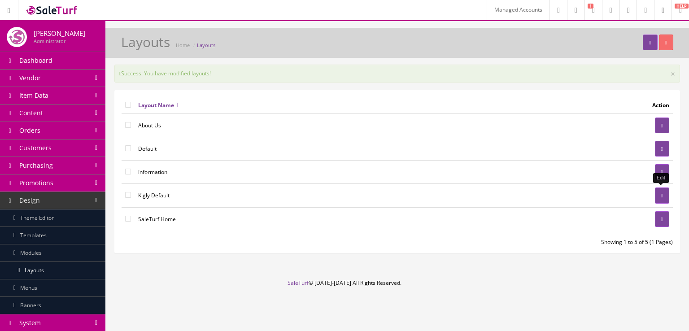
click at [667, 196] on link at bounding box center [662, 195] width 14 height 16
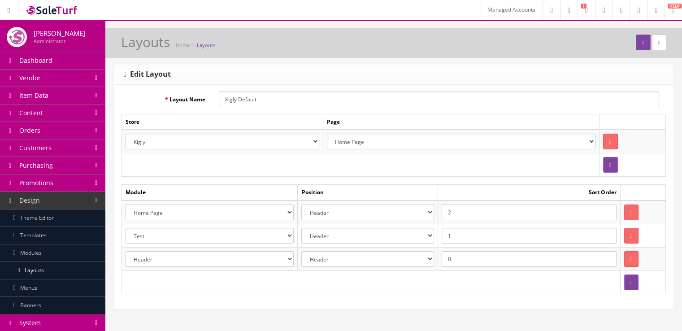
click at [285, 212] on select "Account Account Affiliate Affiliate Category Category Filter by Product Filters…" at bounding box center [210, 212] width 168 height 16
click at [626, 260] on button "button" at bounding box center [631, 259] width 14 height 16
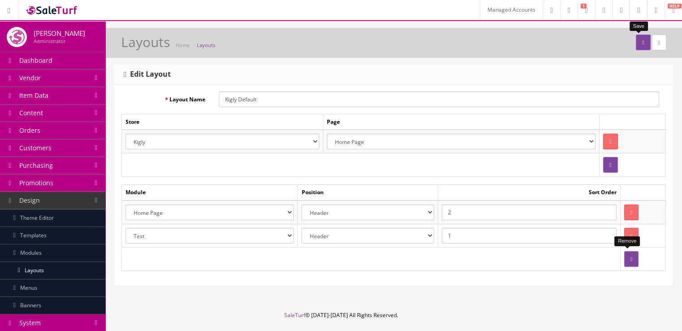
click at [642, 44] on icon "submit" at bounding box center [643, 42] width 2 height 5
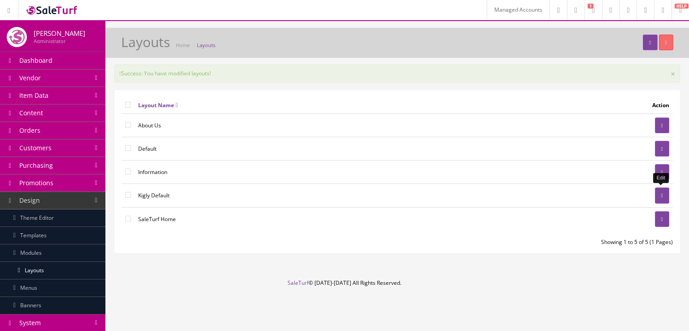
click at [656, 192] on link at bounding box center [662, 195] width 14 height 16
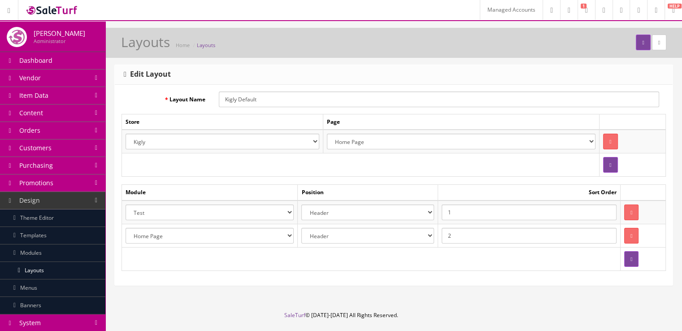
click at [282, 210] on select "Account Account Affiliate Affiliate Category Category Filter by Product Filters…" at bounding box center [210, 212] width 168 height 16
select select "header.39"
click at [126, 204] on select "Account Account Affiliate Affiliate Category Category Filter by Product Filters…" at bounding box center [210, 212] width 168 height 16
click at [258, 229] on select "Account Account Affiliate Affiliate Category Category Filter by Product Filters…" at bounding box center [210, 236] width 168 height 16
click at [126, 228] on select "Account Account Affiliate Affiliate Category Category Filter by Product Filters…" at bounding box center [210, 236] width 168 height 16
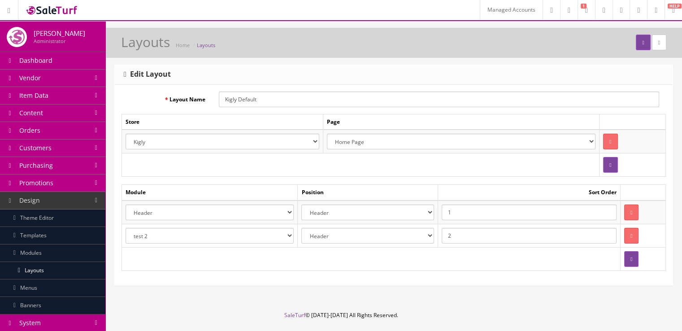
click at [238, 231] on select "Account Account Affiliate Affiliate Category Category Filter by Product Filters…" at bounding box center [210, 236] width 168 height 16
select select "module_designer.37"
click at [126, 228] on select "Account Account Affiliate Affiliate Category Category Filter by Product Filters…" at bounding box center [210, 236] width 168 height 16
click at [508, 209] on input "1" at bounding box center [529, 212] width 175 height 16
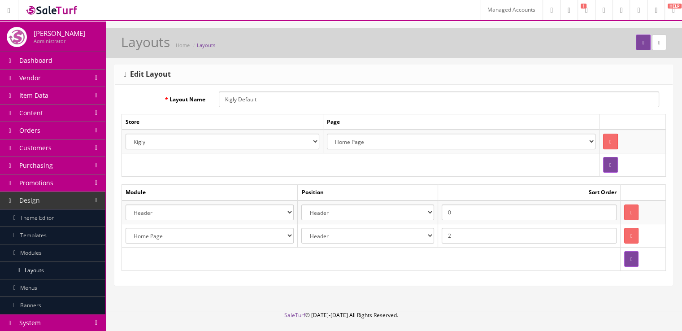
type input "0"
click at [505, 232] on input "2" at bounding box center [529, 236] width 175 height 16
type input "1"
click at [641, 45] on button "submit" at bounding box center [643, 43] width 14 height 16
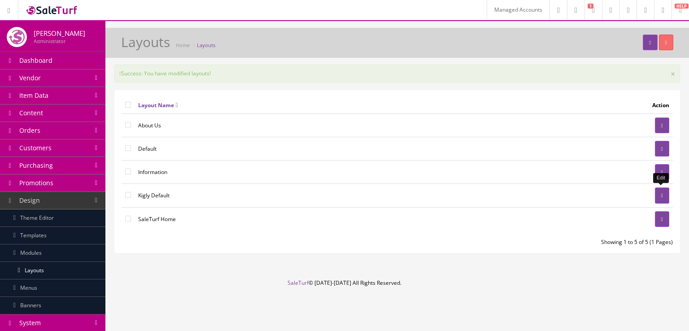
click at [655, 192] on link at bounding box center [662, 195] width 14 height 16
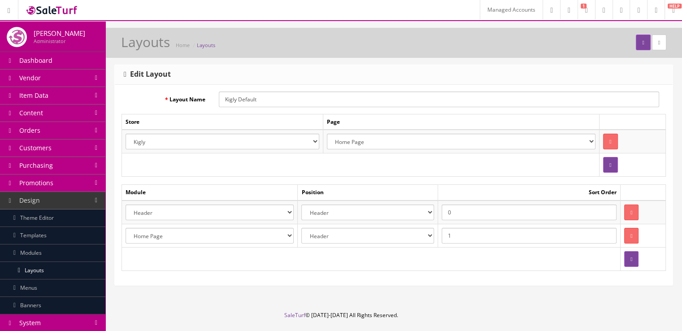
click at [291, 216] on select "Account Account Affiliate Affiliate Category Category Filter by Product Filters…" at bounding box center [210, 212] width 168 height 16
click at [287, 257] on td at bounding box center [371, 258] width 499 height 23
click at [642, 41] on icon "submit" at bounding box center [643, 42] width 2 height 5
